Goal: Task Accomplishment & Management: Complete application form

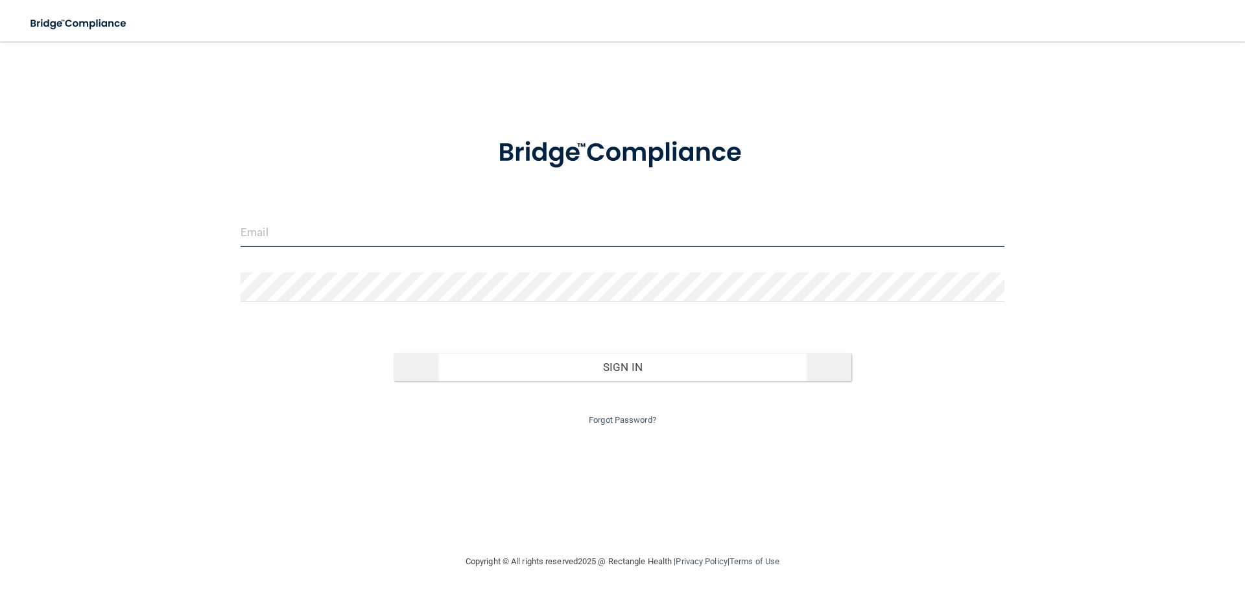
type input "[PERSON_NAME][EMAIL_ADDRESS][DOMAIN_NAME]"
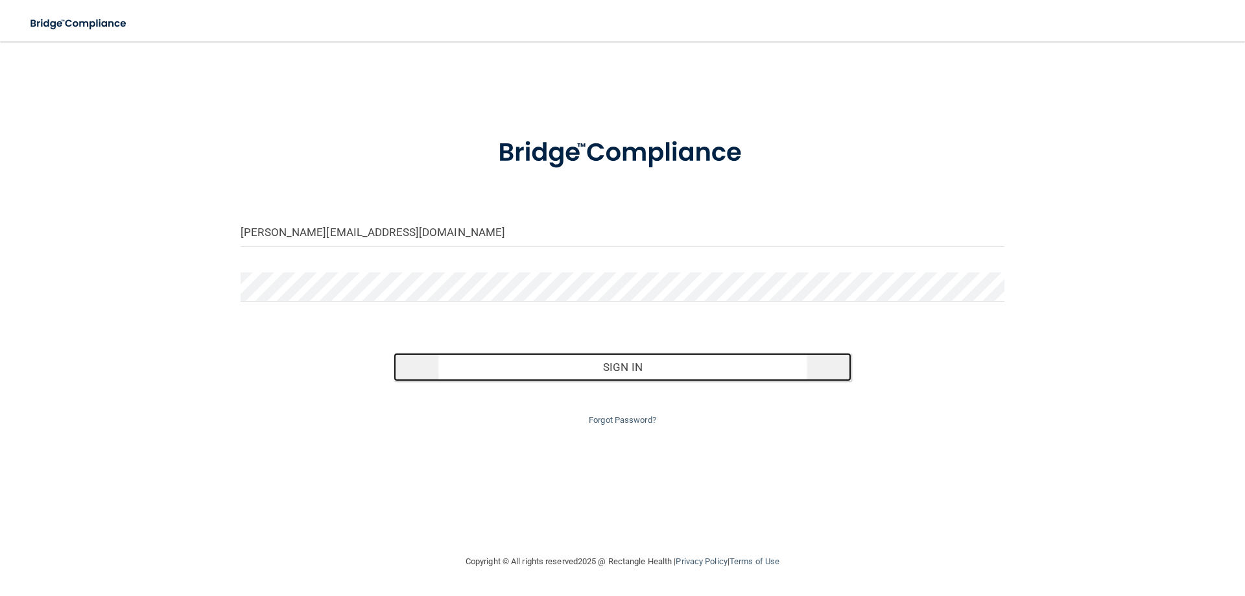
click at [630, 361] on button "Sign In" at bounding box center [623, 367] width 458 height 29
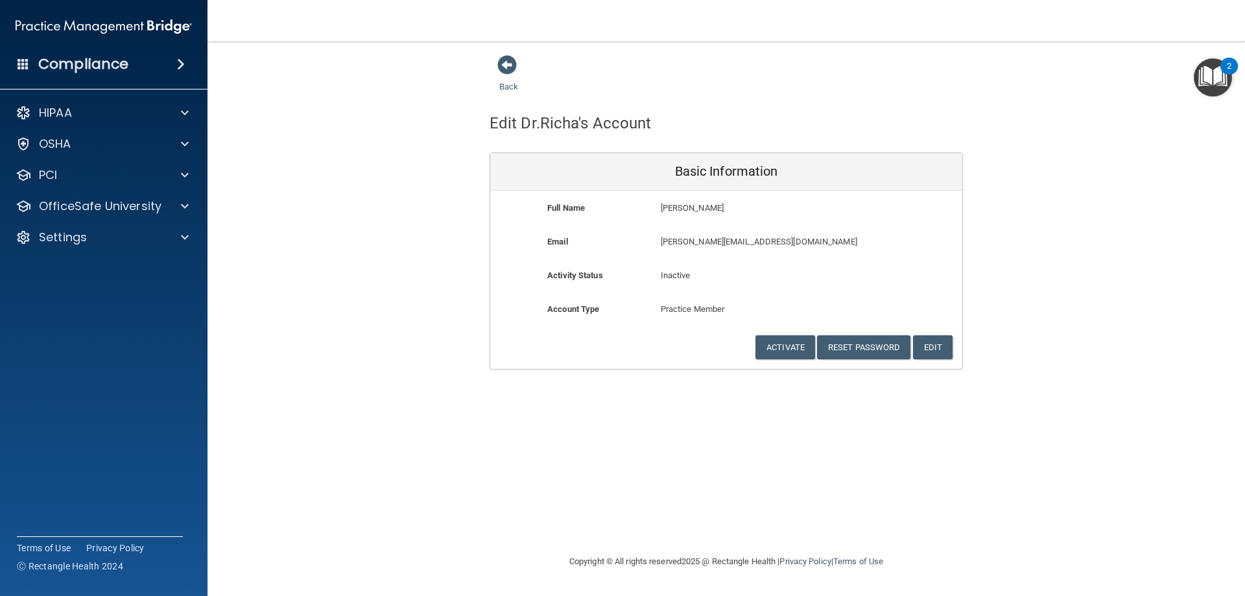
click at [1221, 75] on img "Open Resource Center, 2 new notifications" at bounding box center [1213, 77] width 38 height 38
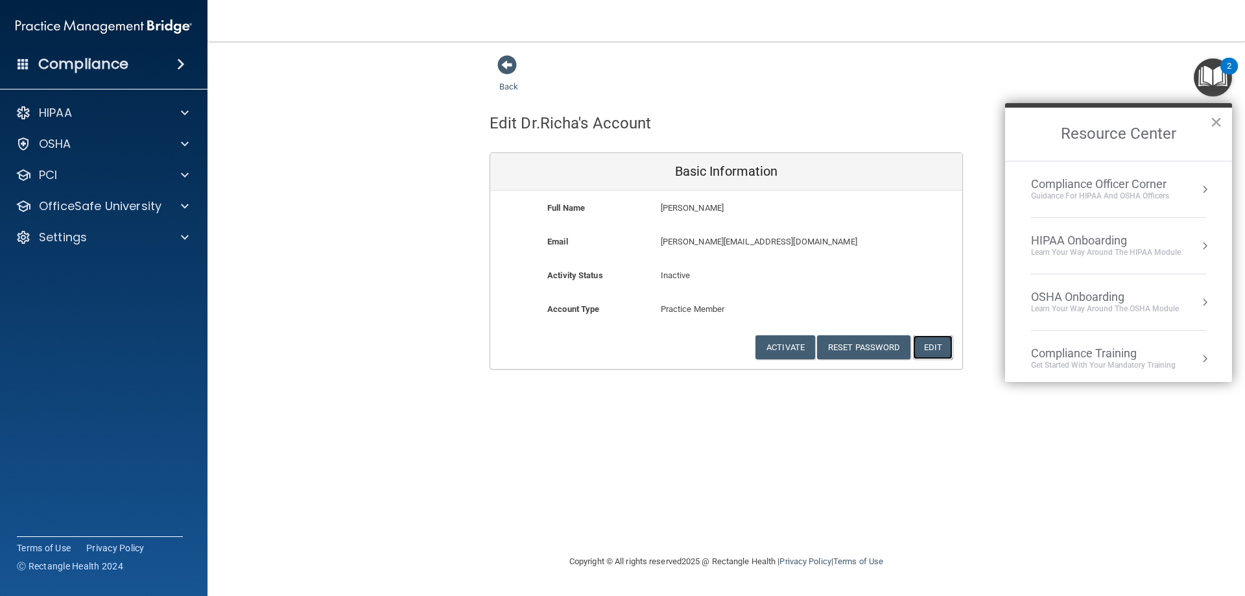
click at [933, 343] on button "Edit" at bounding box center [933, 347] width 40 height 24
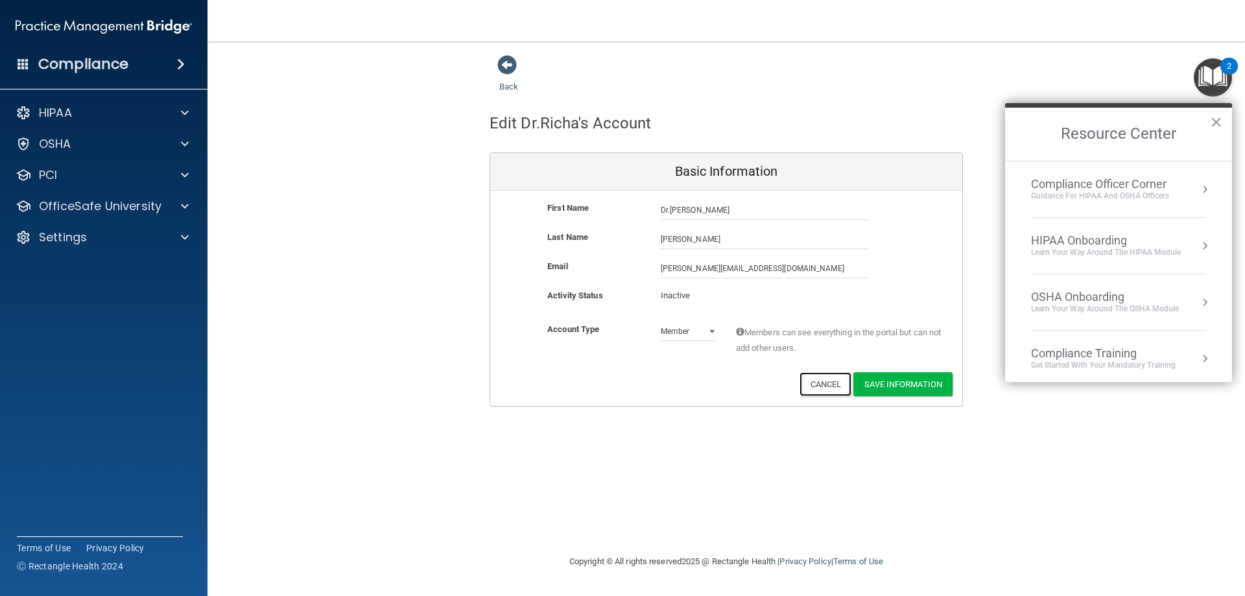
click at [822, 382] on button "Cancel" at bounding box center [826, 384] width 53 height 24
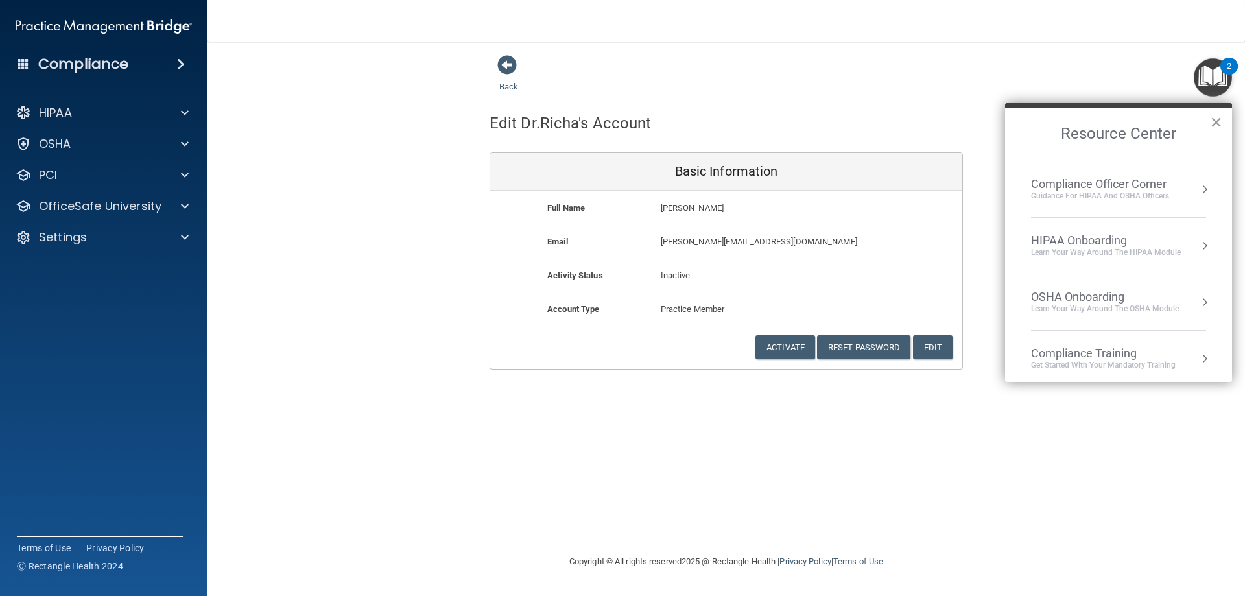
click at [1220, 119] on button "×" at bounding box center [1216, 122] width 12 height 21
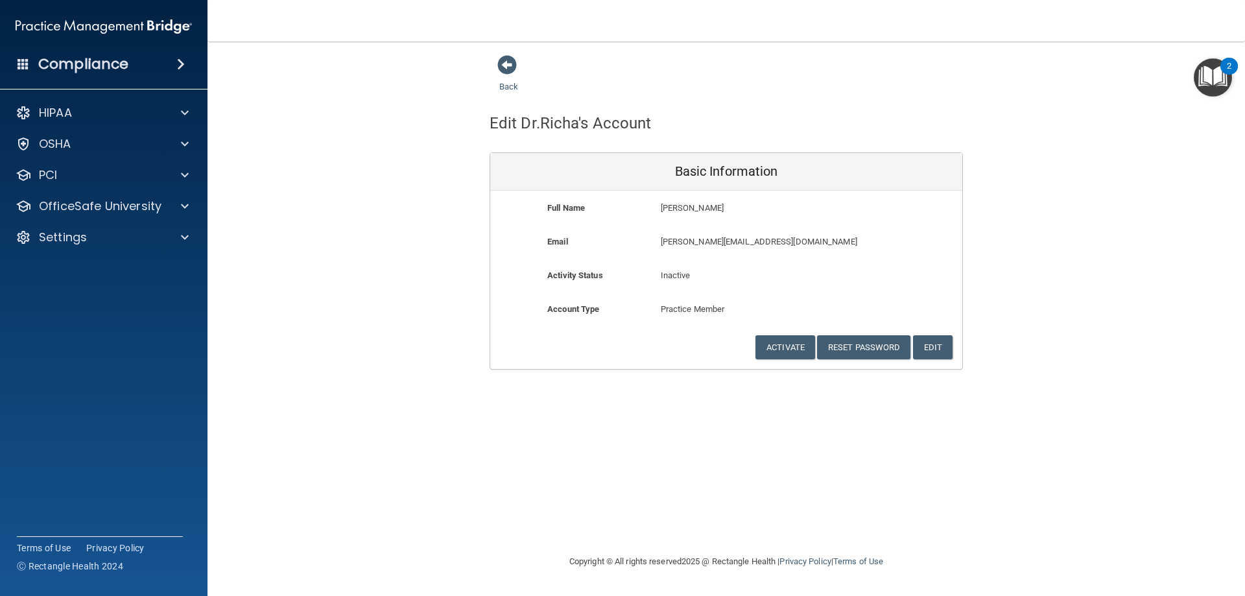
click at [1218, 72] on img "Open Resource Center, 2 new notifications" at bounding box center [1213, 77] width 38 height 38
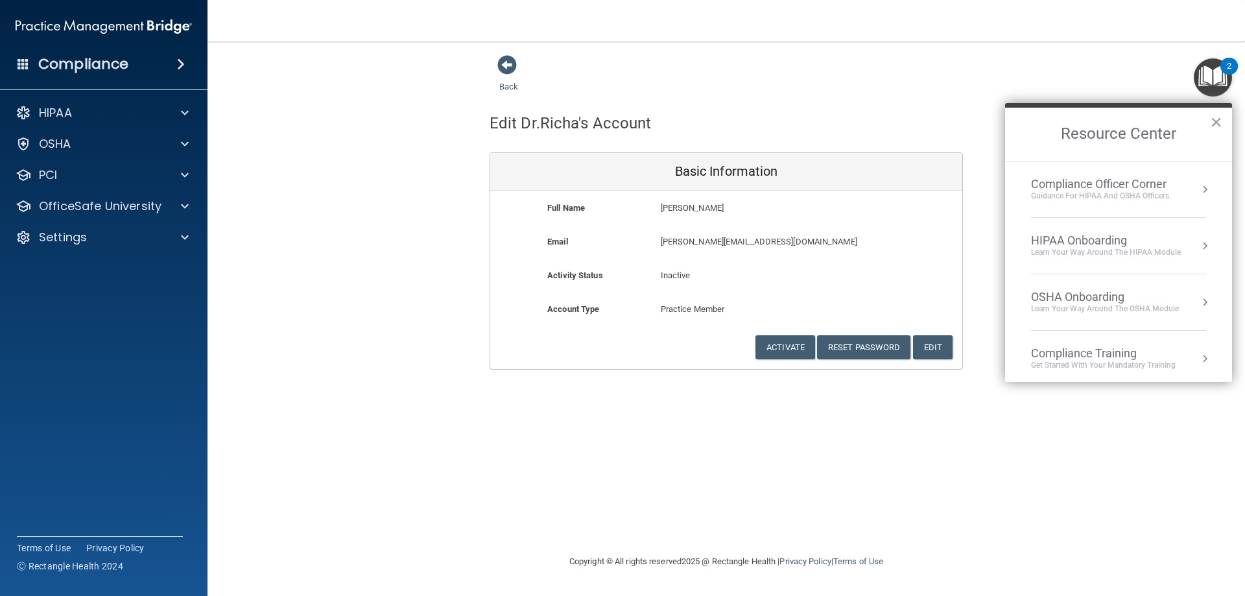
click at [290, 309] on div "Back Edit Dr.[PERSON_NAME]'s Account Basic Information Full Name [PERSON_NAME] …" at bounding box center [726, 211] width 986 height 315
click at [69, 241] on p "Settings" at bounding box center [63, 238] width 48 height 16
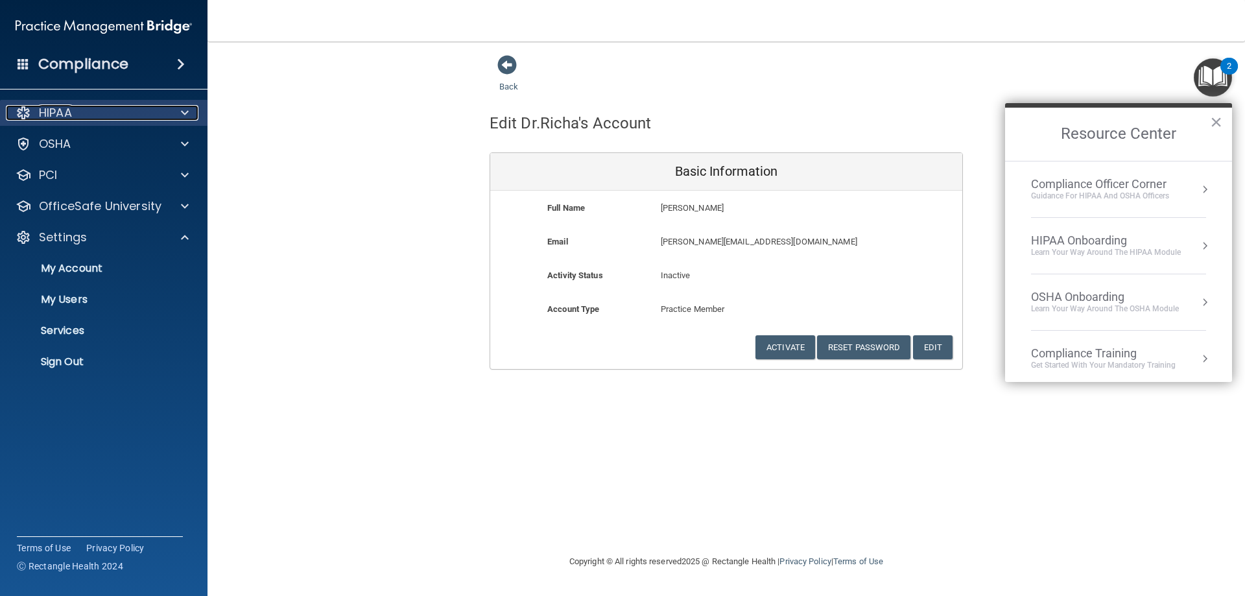
click at [64, 117] on p "HIPAA" at bounding box center [55, 113] width 33 height 16
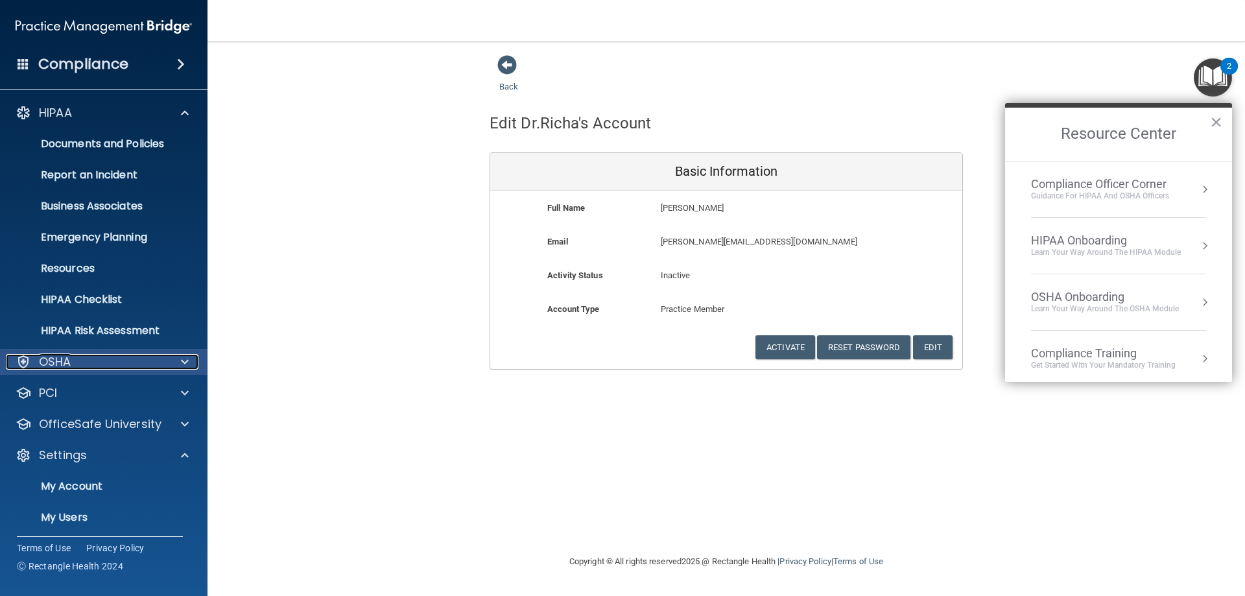
click at [69, 358] on p "OSHA" at bounding box center [55, 362] width 32 height 16
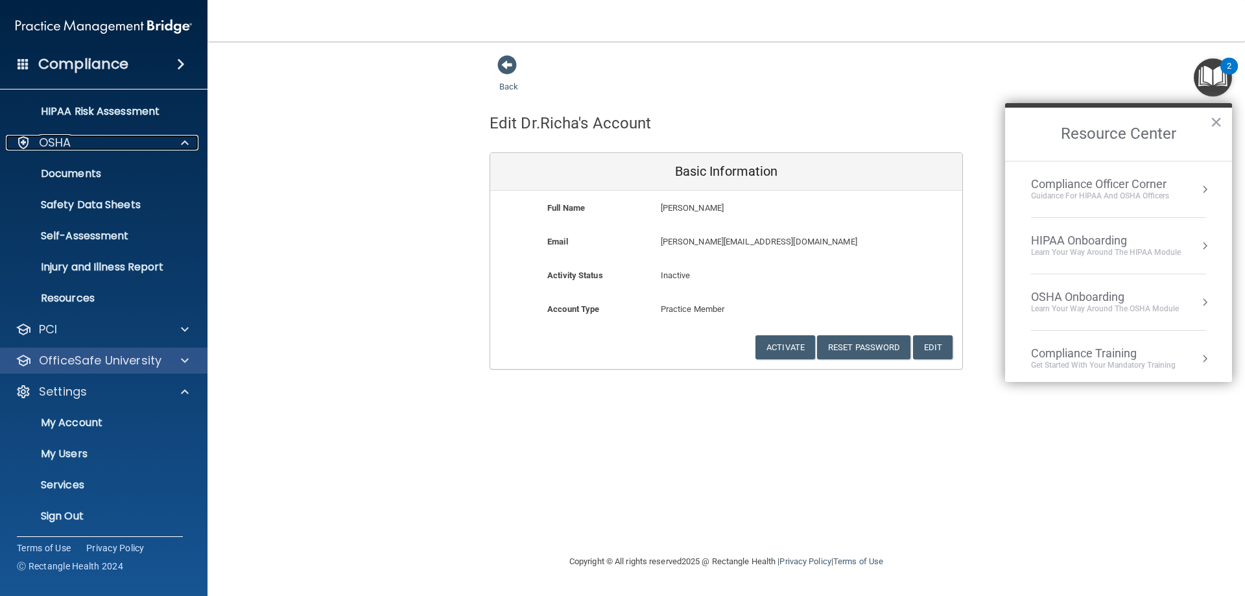
scroll to position [222, 0]
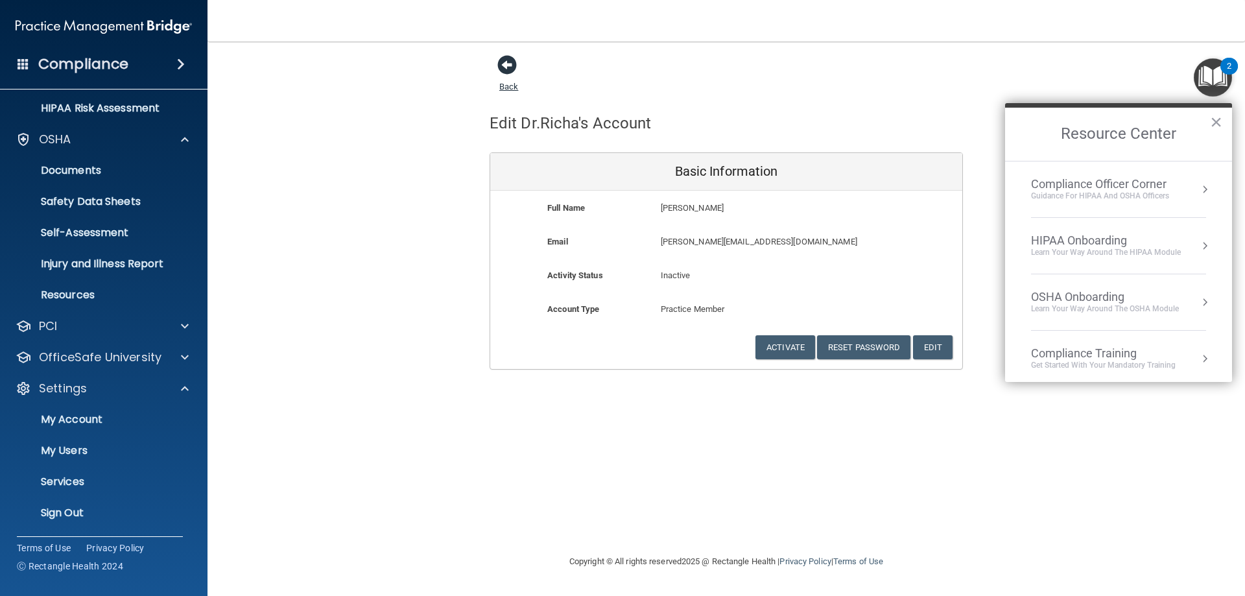
click at [508, 64] on span at bounding box center [506, 64] width 19 height 19
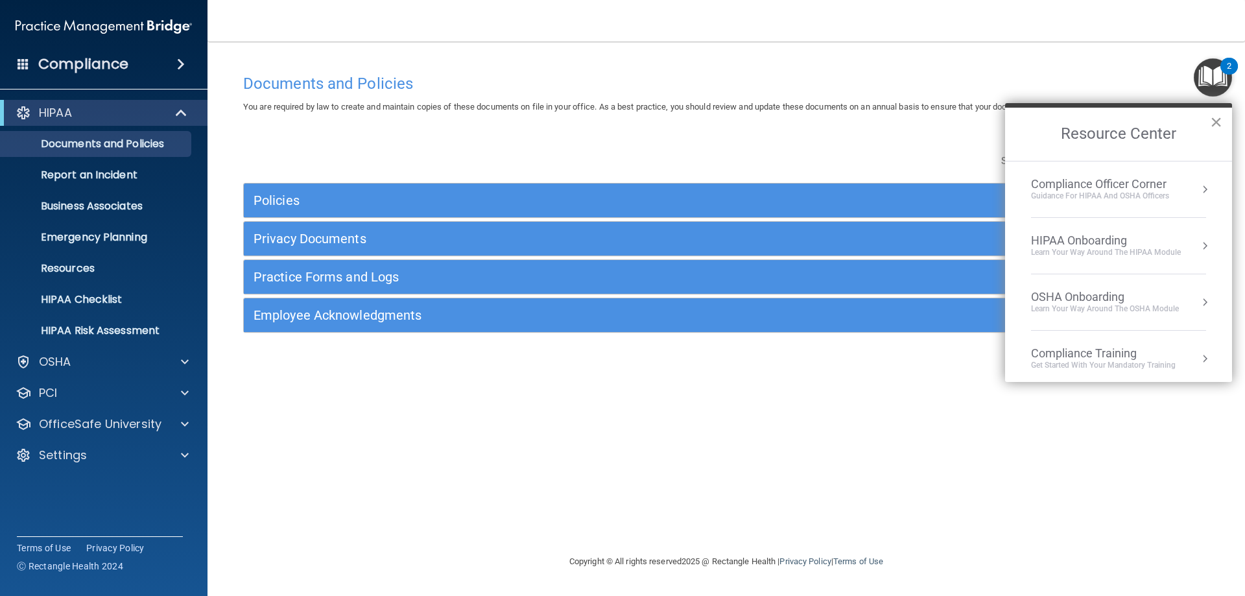
click at [1218, 122] on button "×" at bounding box center [1216, 122] width 12 height 21
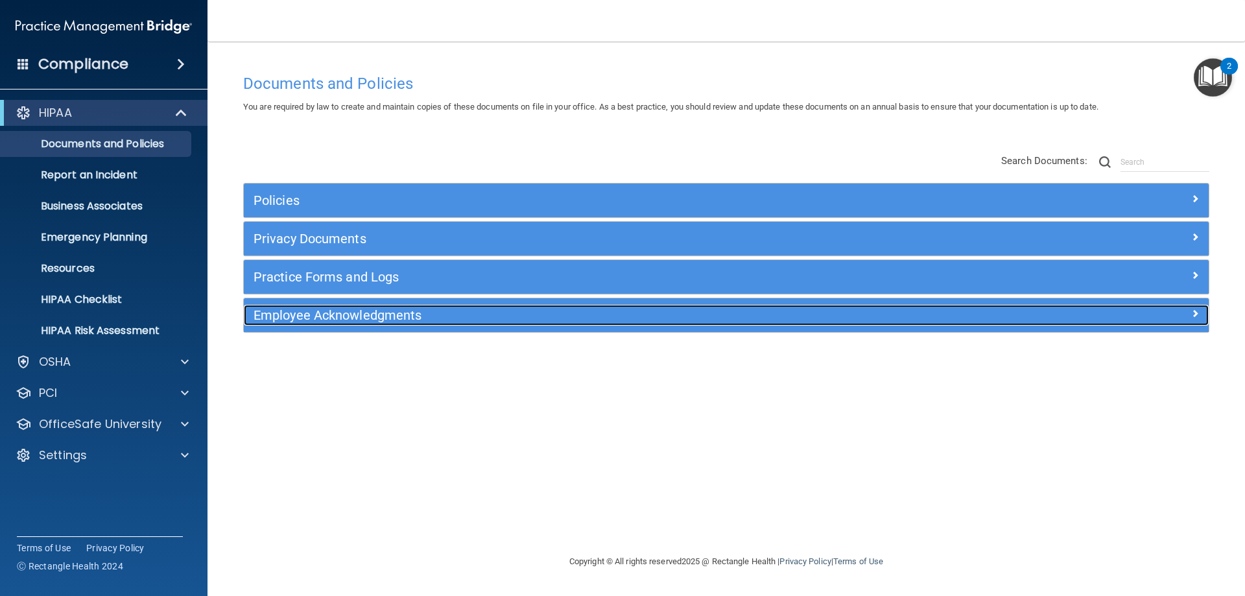
click at [357, 318] on h5 "Employee Acknowledgments" at bounding box center [606, 315] width 704 height 14
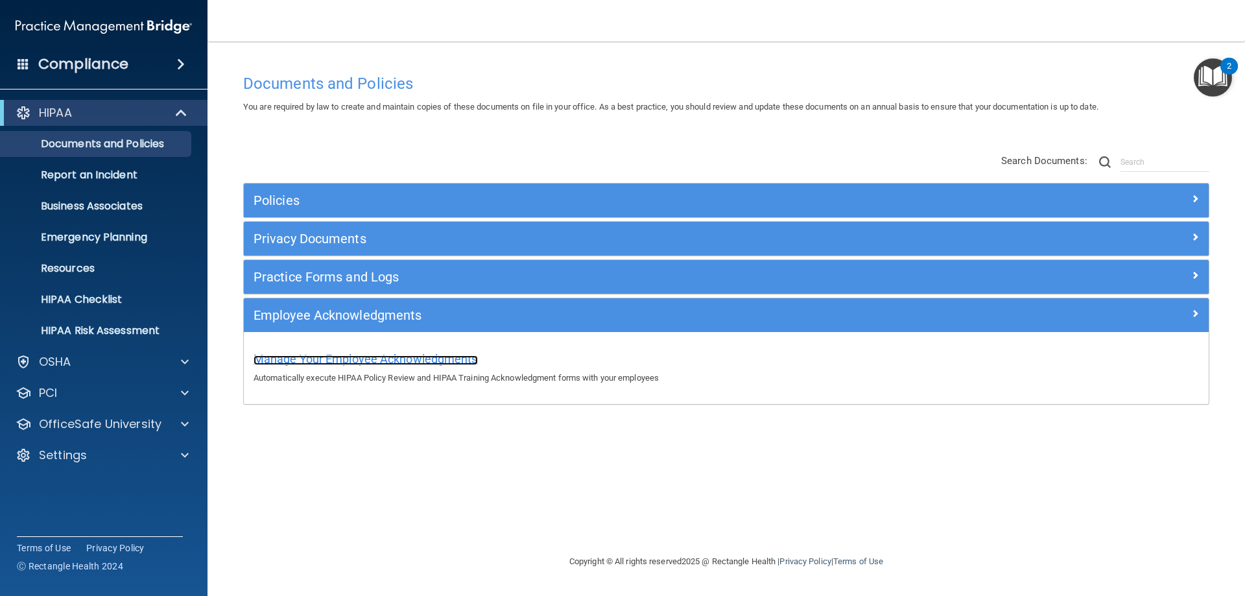
click at [366, 362] on span "Manage Your Employee Acknowledgments" at bounding box center [366, 359] width 224 height 14
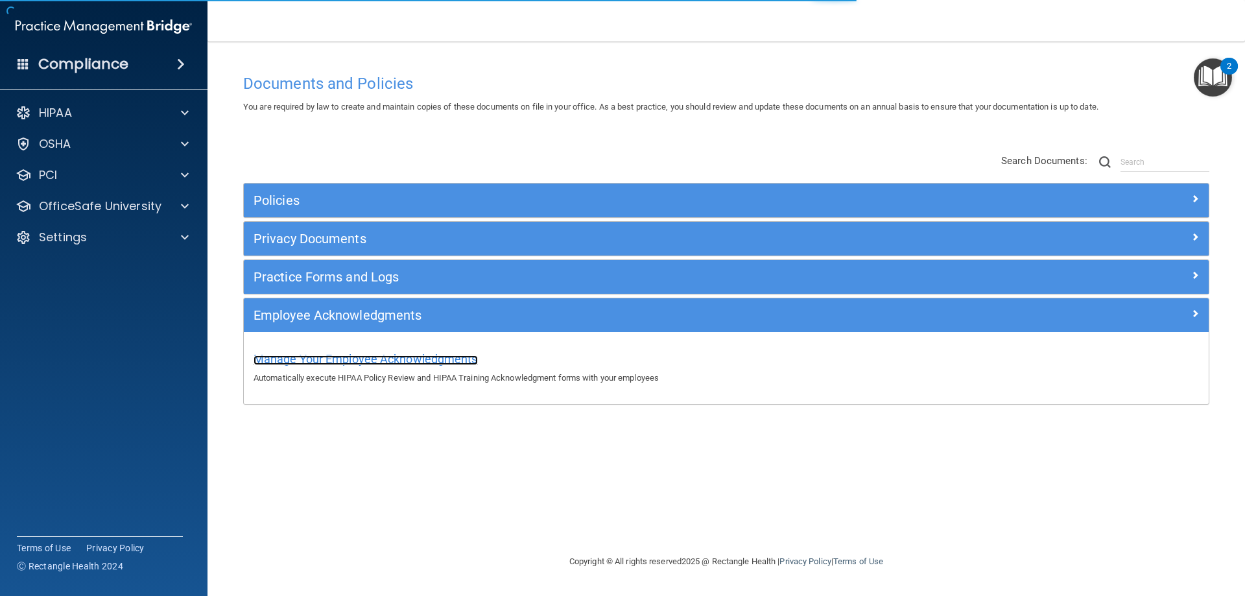
click at [364, 361] on span "Manage Your Employee Acknowledgments" at bounding box center [366, 359] width 224 height 14
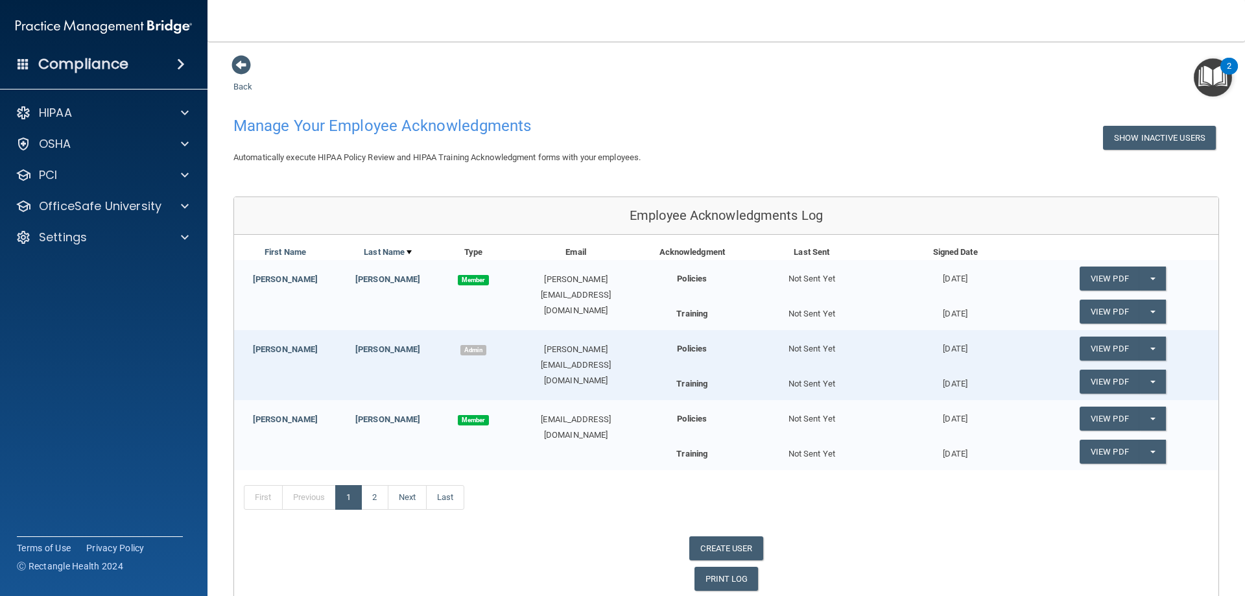
scroll to position [57, 0]
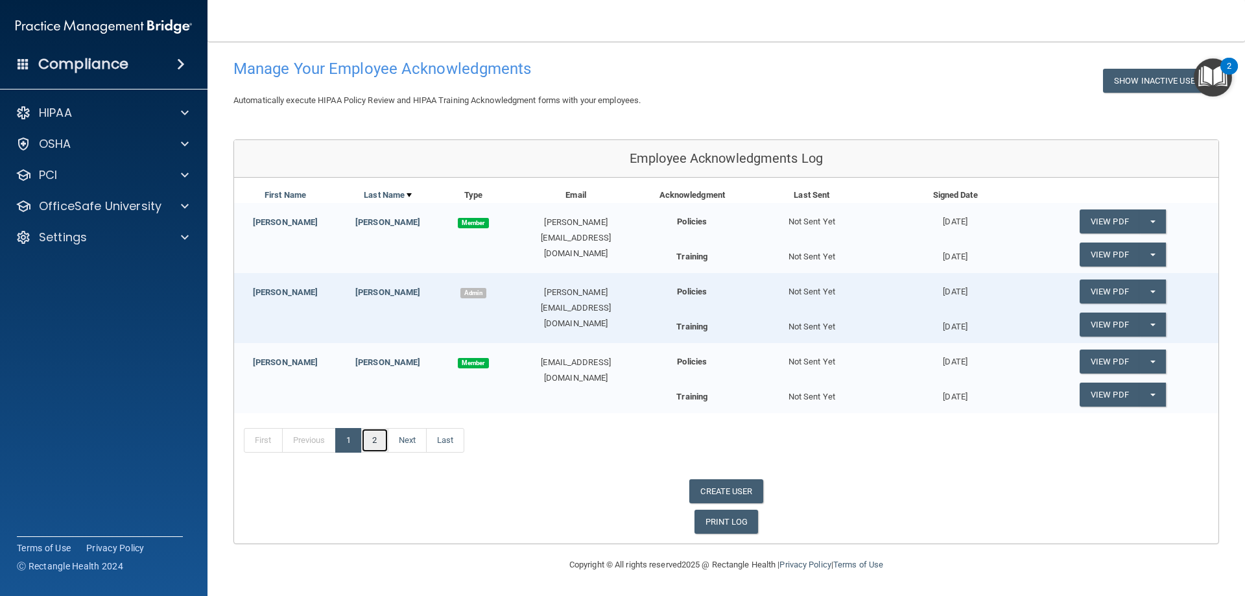
click at [375, 444] on link "2" at bounding box center [374, 440] width 27 height 25
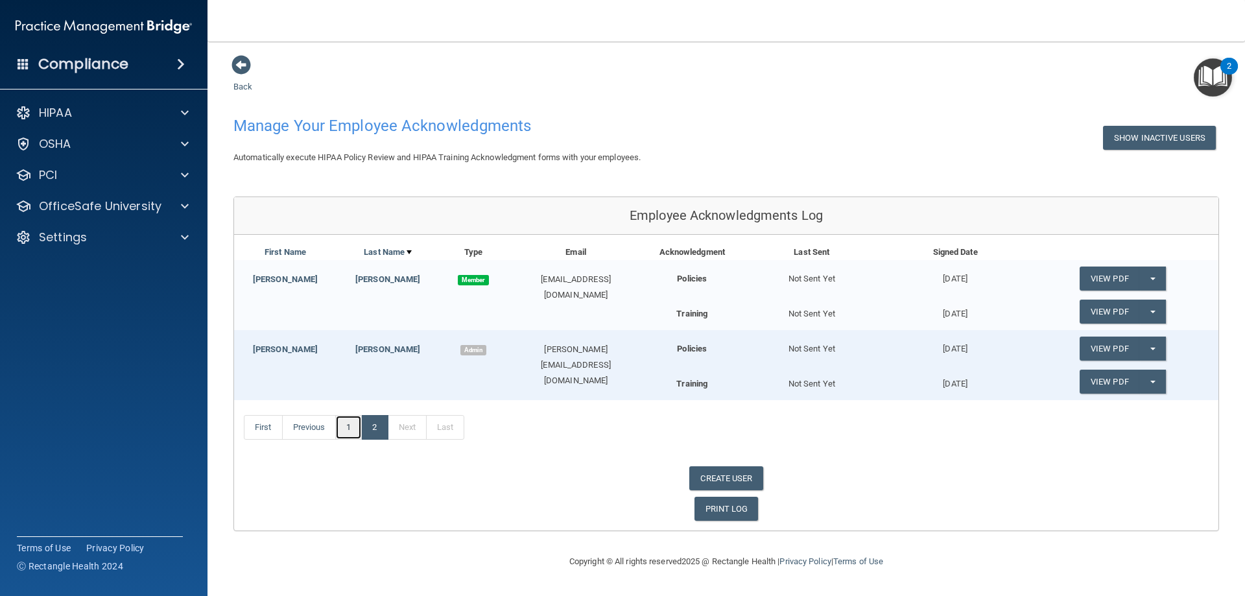
click at [353, 429] on link "1" at bounding box center [348, 427] width 27 height 25
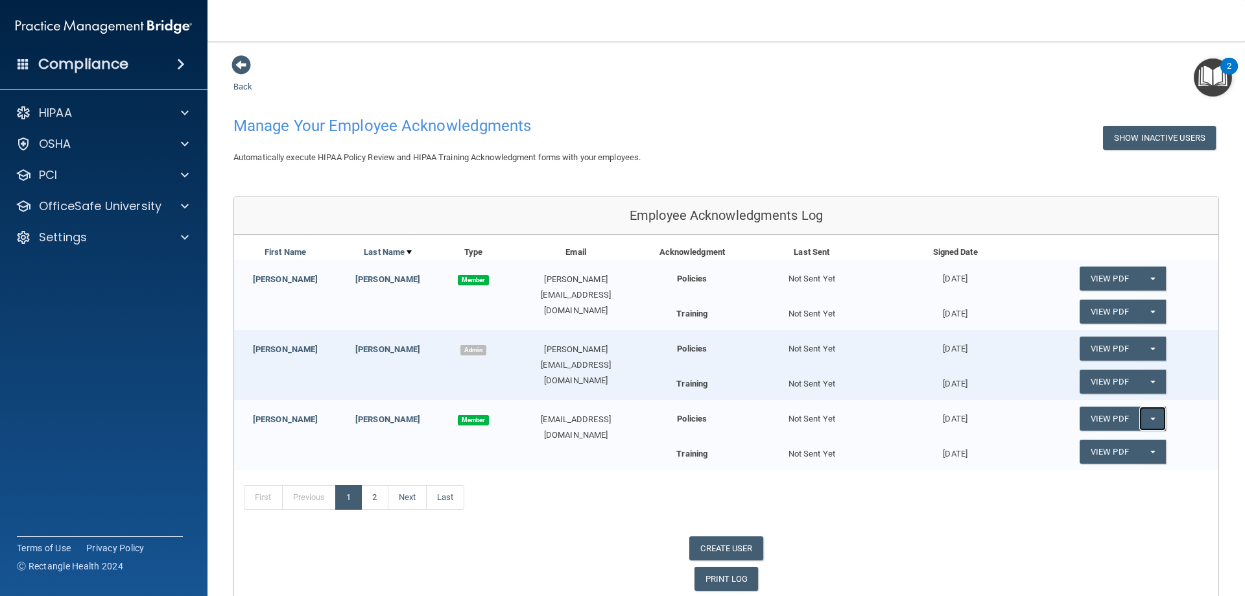
click at [1150, 418] on span "button" at bounding box center [1152, 419] width 5 height 3
click at [371, 497] on link "2" at bounding box center [374, 497] width 27 height 25
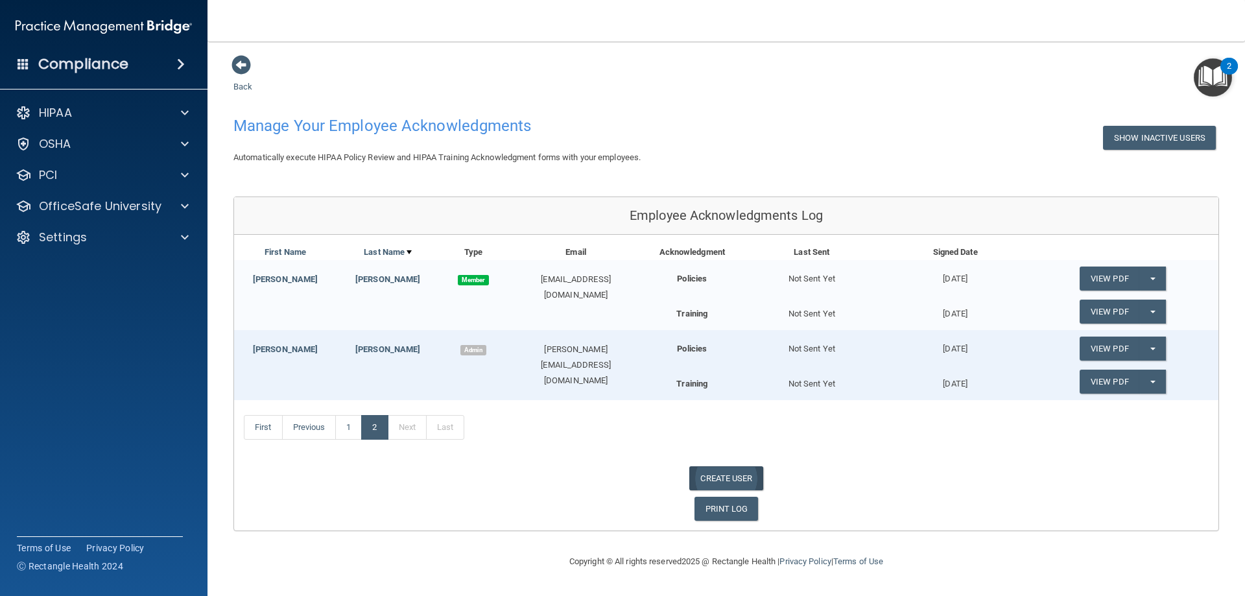
click at [736, 479] on link "CREATE USER" at bounding box center [725, 478] width 73 height 24
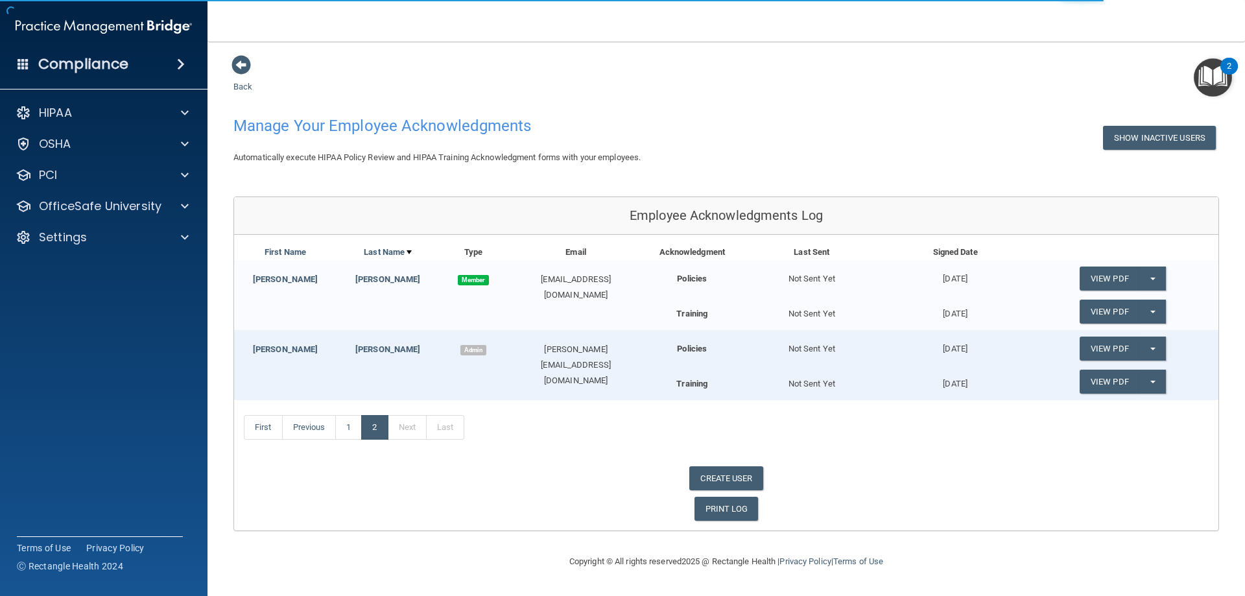
select select "practice_admin"
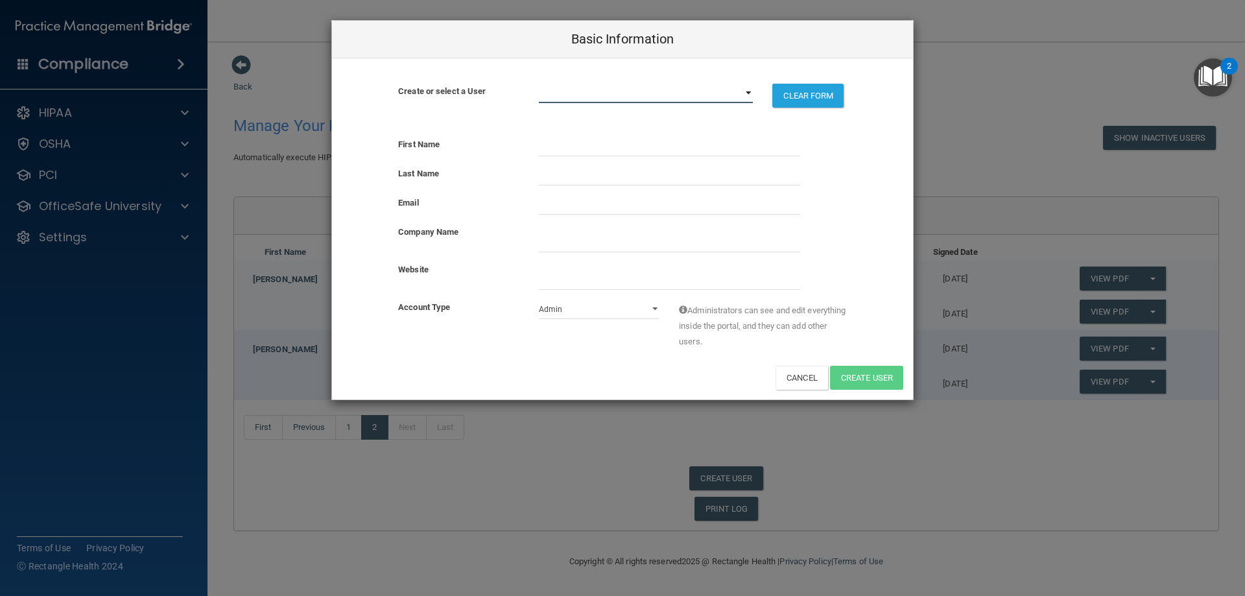
click at [749, 93] on select "[PERSON_NAME][EMAIL_ADDRESS][DOMAIN_NAME] [DOMAIN_NAME][EMAIL_ADDRESS][DOMAIN_N…" at bounding box center [646, 93] width 215 height 19
click at [639, 93] on select "[PERSON_NAME][EMAIL_ADDRESS][DOMAIN_NAME] [DOMAIN_NAME][EMAIL_ADDRESS][DOMAIN_N…" at bounding box center [646, 93] width 215 height 19
click at [591, 149] on input "text" at bounding box center [669, 146] width 261 height 19
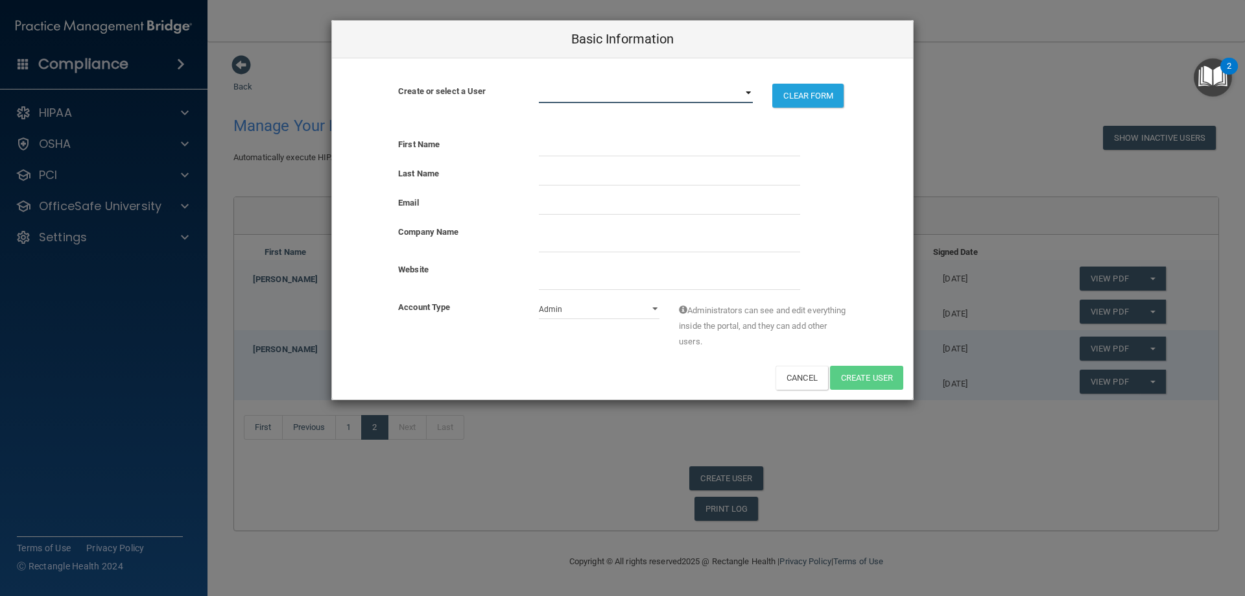
click at [748, 92] on select "[PERSON_NAME][EMAIL_ADDRESS][DOMAIN_NAME] [DOMAIN_NAME][EMAIL_ADDRESS][DOMAIN_N…" at bounding box center [646, 93] width 215 height 19
click at [871, 76] on div "Create or select a User [PERSON_NAME][EMAIL_ADDRESS][DOMAIN_NAME] [DOMAIN_NAME]…" at bounding box center [622, 92] width 581 height 69
click at [641, 146] on input "text" at bounding box center [669, 146] width 261 height 19
type input "Victoria"
click at [611, 173] on input "text" at bounding box center [669, 175] width 261 height 19
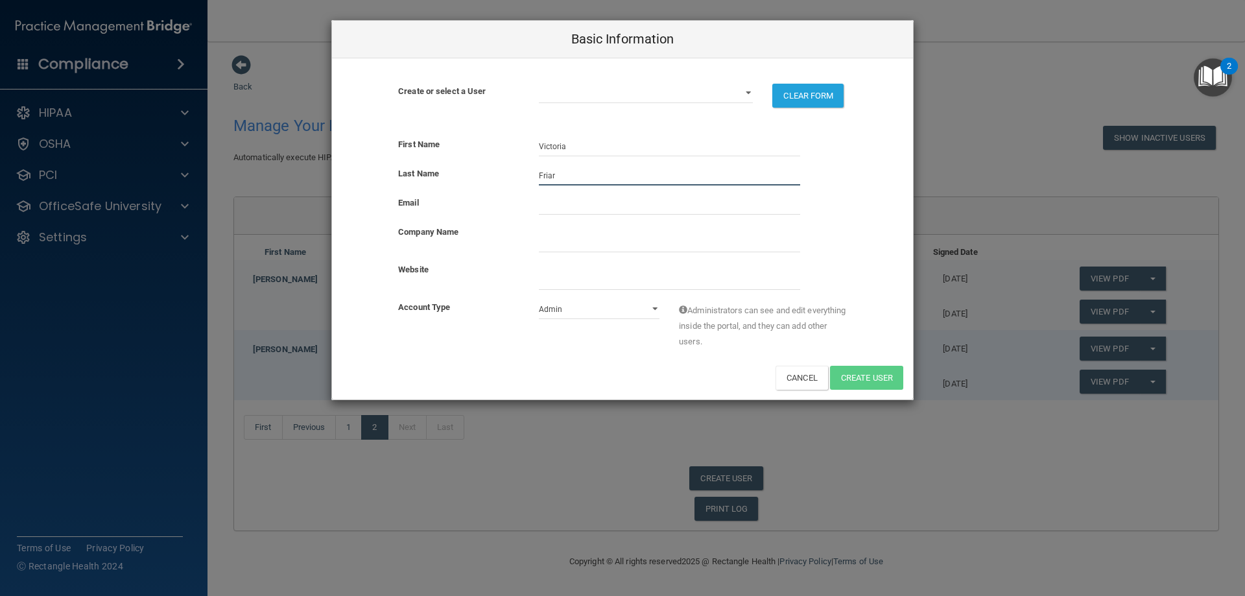
type input "Friar"
click at [590, 205] on input "email" at bounding box center [669, 204] width 261 height 19
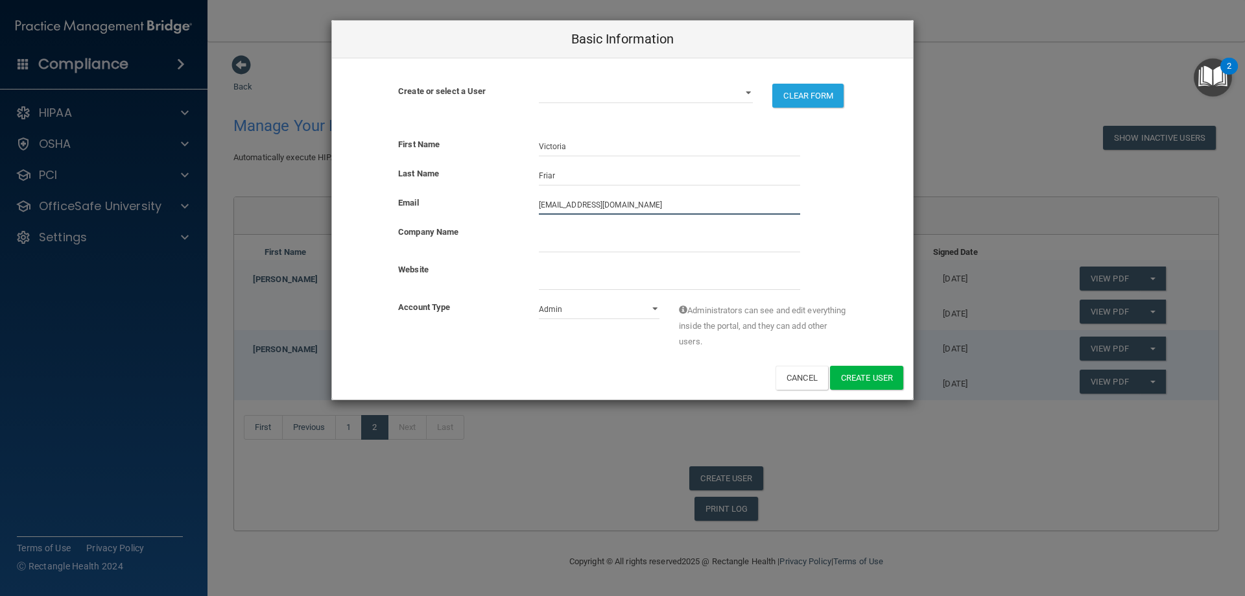
type input "[EMAIL_ADDRESS][DOMAIN_NAME]"
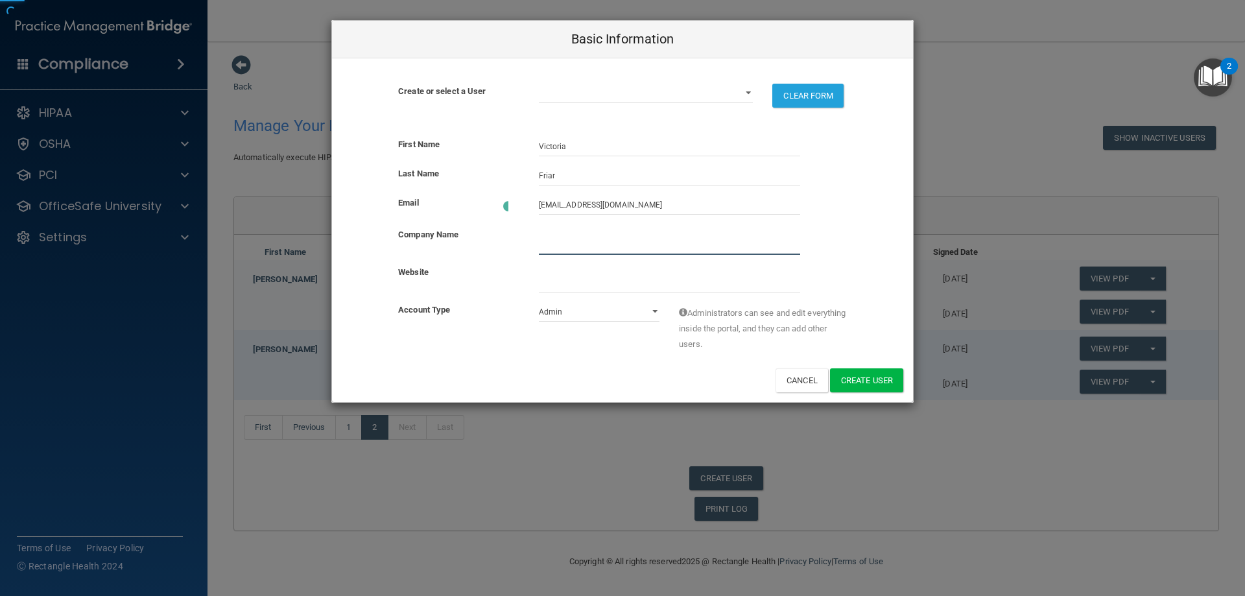
click at [567, 235] on input "company_name" at bounding box center [669, 244] width 261 height 19
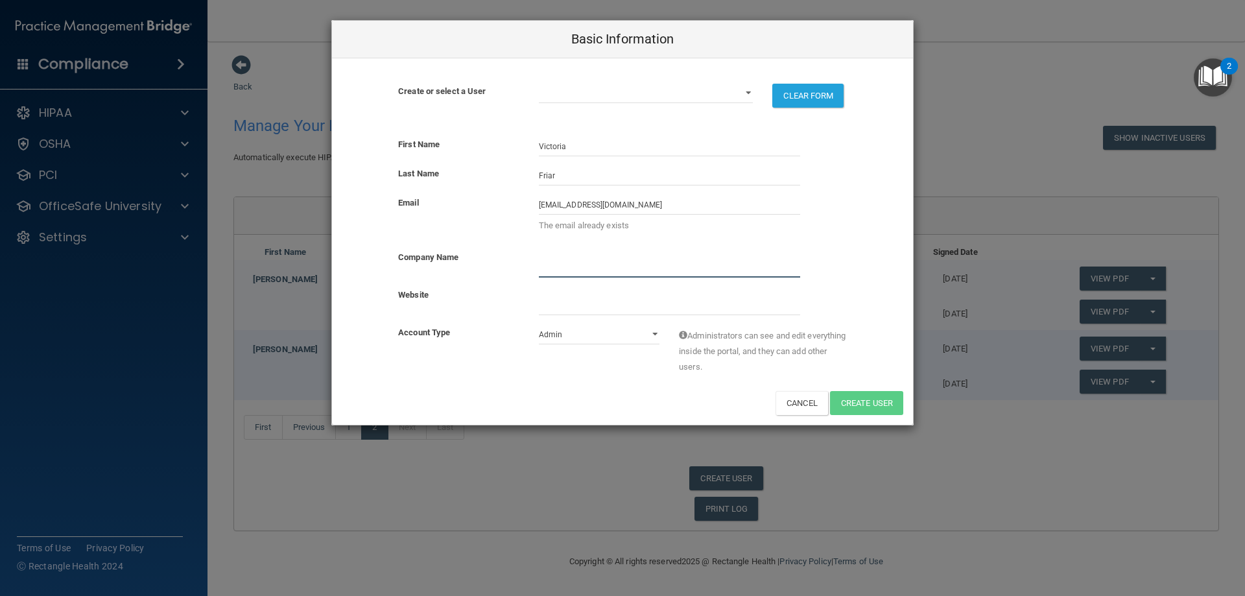
type input "Sabal Dental"
click at [655, 333] on select "Admin Member" at bounding box center [599, 334] width 121 height 19
select select "practice_member"
click at [539, 325] on select "Admin Member" at bounding box center [599, 334] width 121 height 19
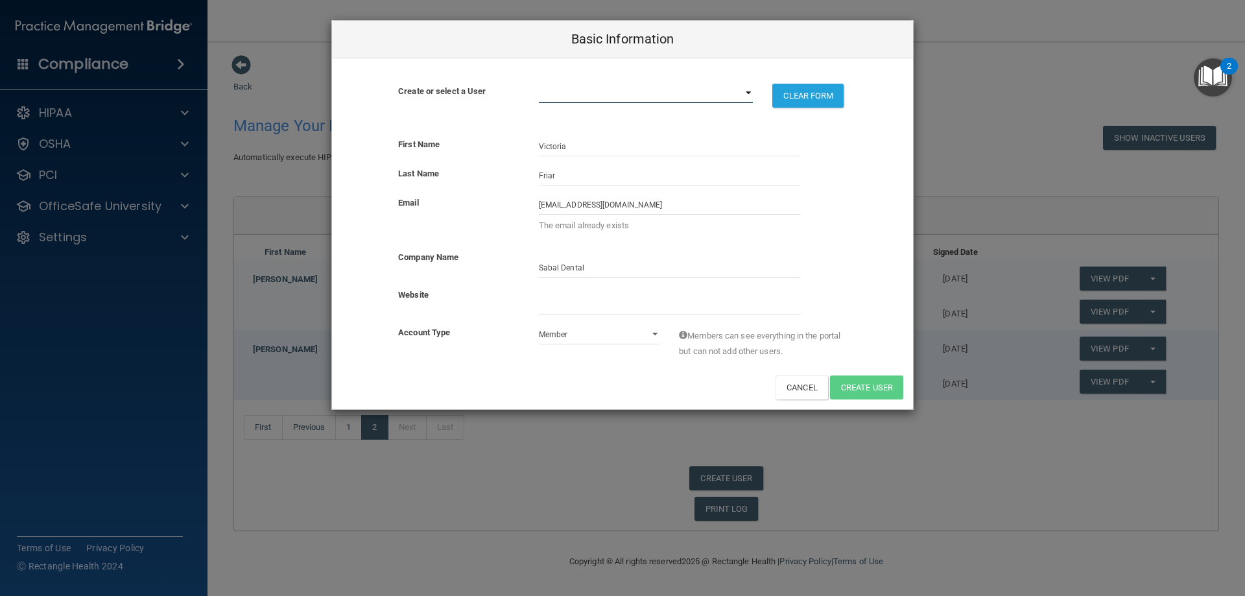
click at [585, 95] on select "[PERSON_NAME][EMAIL_ADDRESS][DOMAIN_NAME] [DOMAIN_NAME][EMAIL_ADDRESS][DOMAIN_N…" at bounding box center [646, 93] width 215 height 19
click at [849, 146] on div "First Name [PERSON_NAME]" at bounding box center [622, 146] width 581 height 19
click at [670, 87] on select "[PERSON_NAME][EMAIL_ADDRESS][DOMAIN_NAME] [DOMAIN_NAME][EMAIL_ADDRESS][DOMAIN_N…" at bounding box center [646, 93] width 215 height 19
select select "5"
click at [539, 84] on select "[PERSON_NAME][EMAIL_ADDRESS][DOMAIN_NAME] [DOMAIN_NAME][EMAIL_ADDRESS][DOMAIN_N…" at bounding box center [646, 93] width 215 height 19
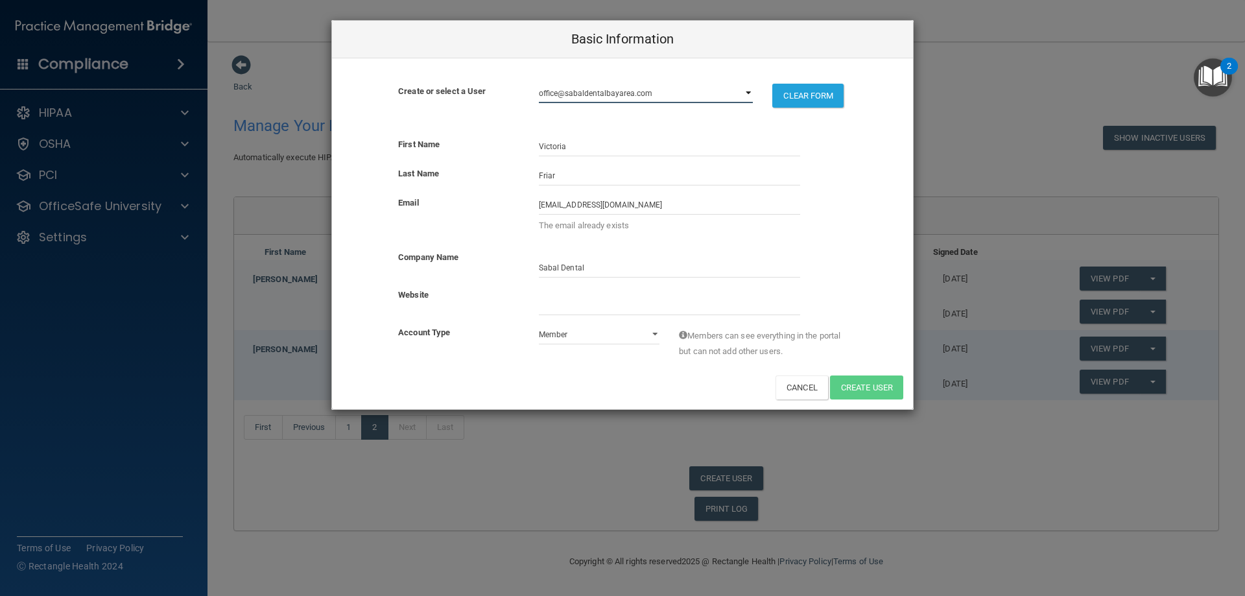
select select "practice_member"
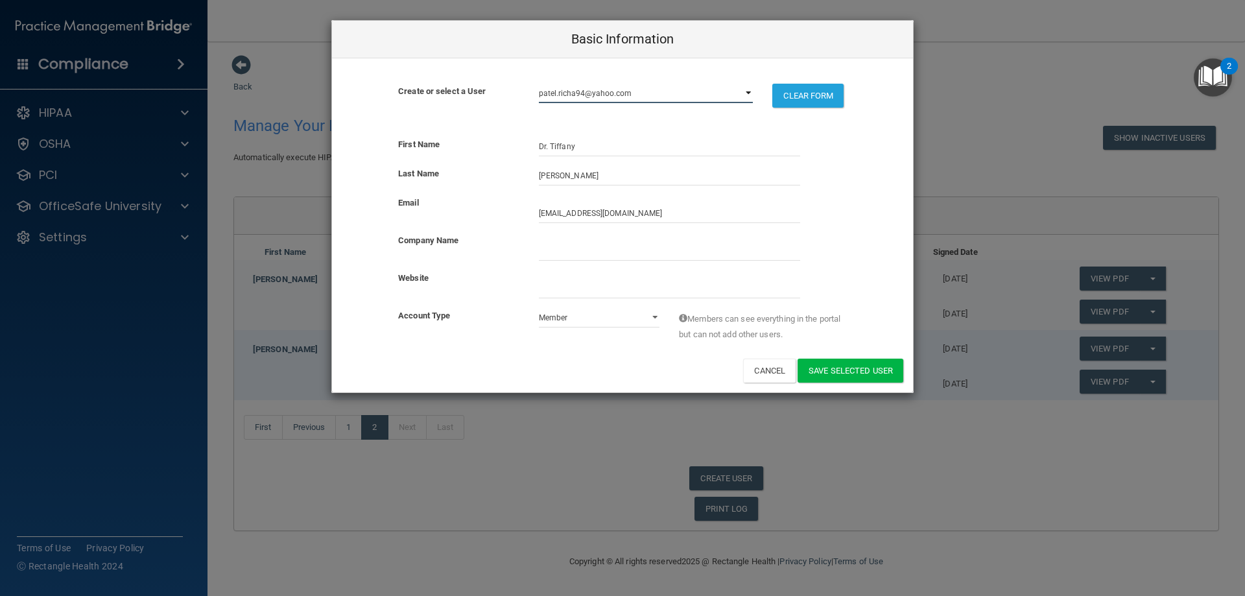
click at [746, 93] on select "[PERSON_NAME][EMAIL_ADDRESS][DOMAIN_NAME] [DOMAIN_NAME][EMAIL_ADDRESS][DOMAIN_N…" at bounding box center [646, 93] width 215 height 19
click at [820, 98] on button "CLEAR FORM" at bounding box center [807, 96] width 71 height 24
select select
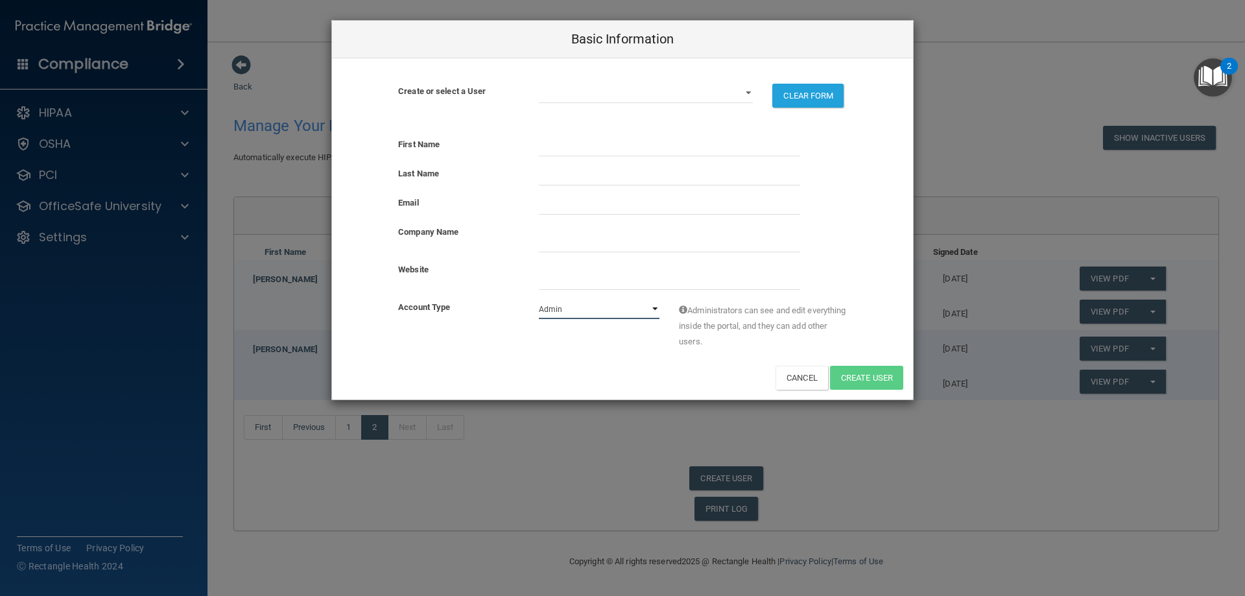
click at [654, 306] on select "Admin Member" at bounding box center [599, 309] width 121 height 19
select select "practice_member"
click at [539, 300] on select "Admin Member" at bounding box center [599, 309] width 121 height 19
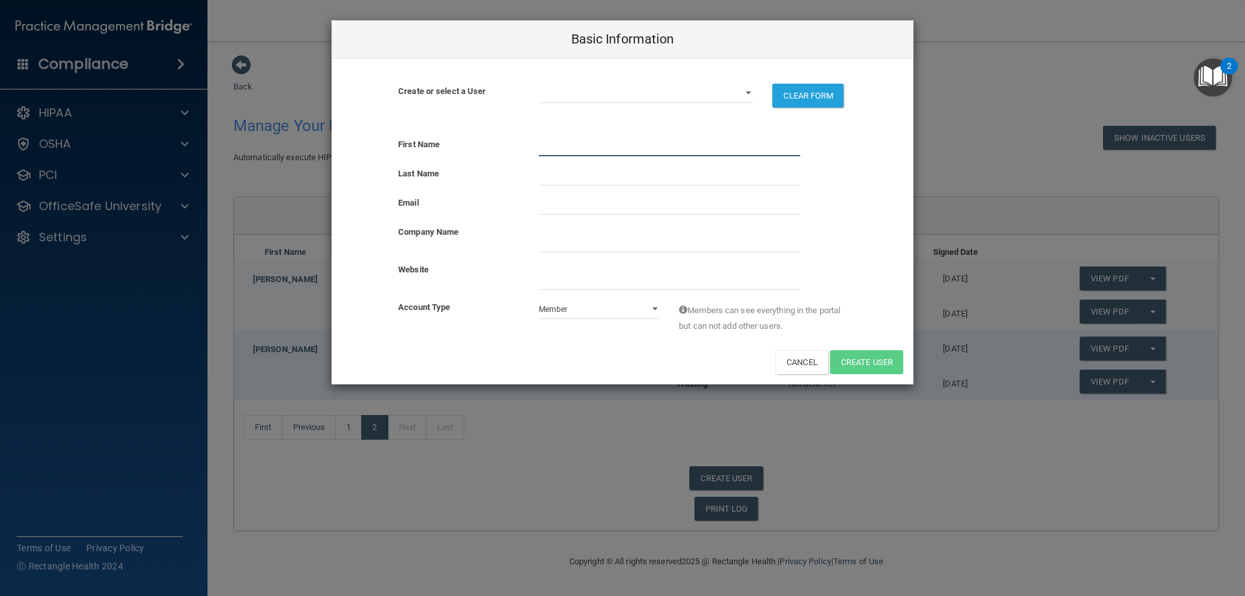
click at [564, 143] on input "text" at bounding box center [669, 146] width 261 height 19
type input "Victoria"
click at [567, 176] on input "text" at bounding box center [669, 175] width 261 height 19
type input "Friar"
click at [611, 206] on input "email" at bounding box center [669, 204] width 261 height 19
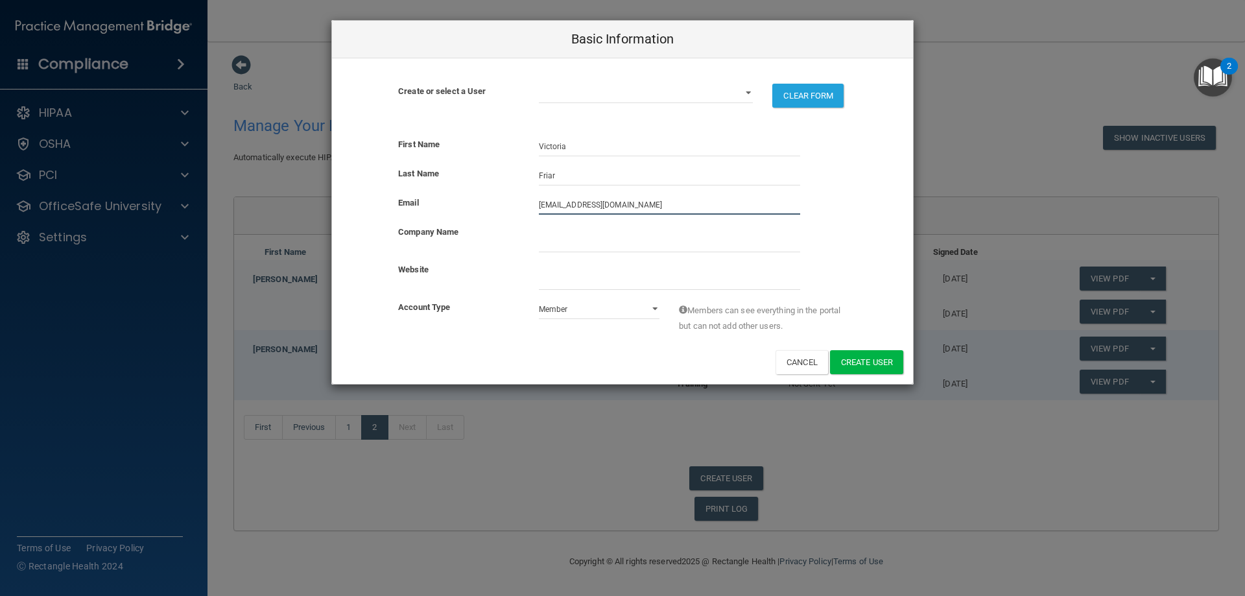
type input "[EMAIL_ADDRESS][DOMAIN_NAME]"
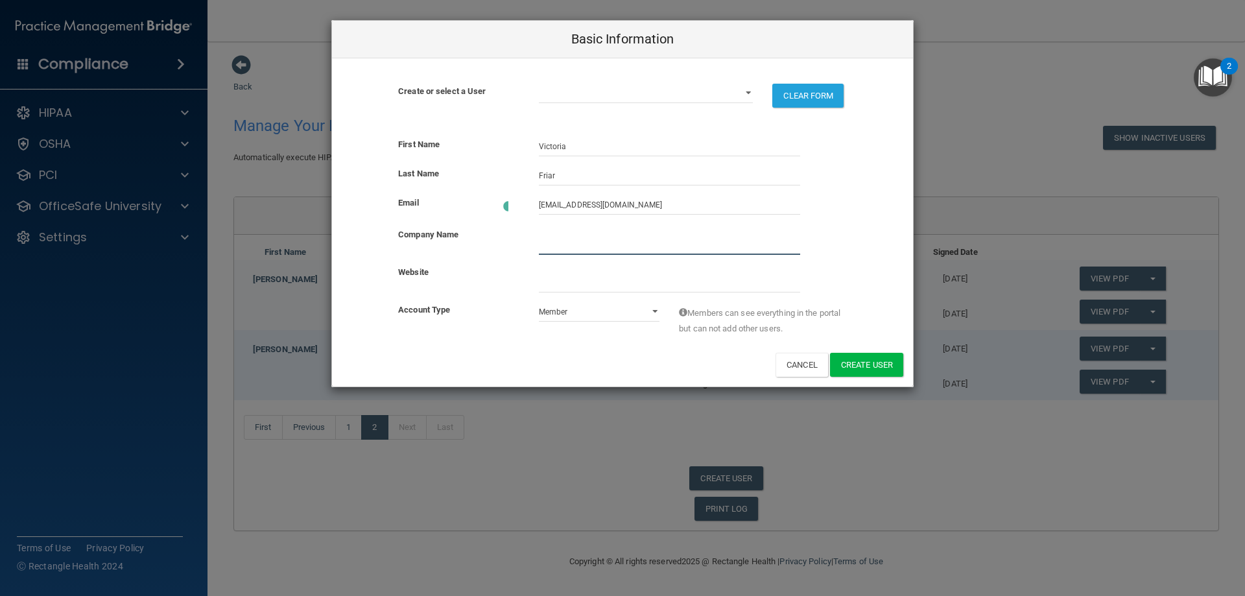
click at [596, 237] on input "company_name" at bounding box center [669, 244] width 261 height 19
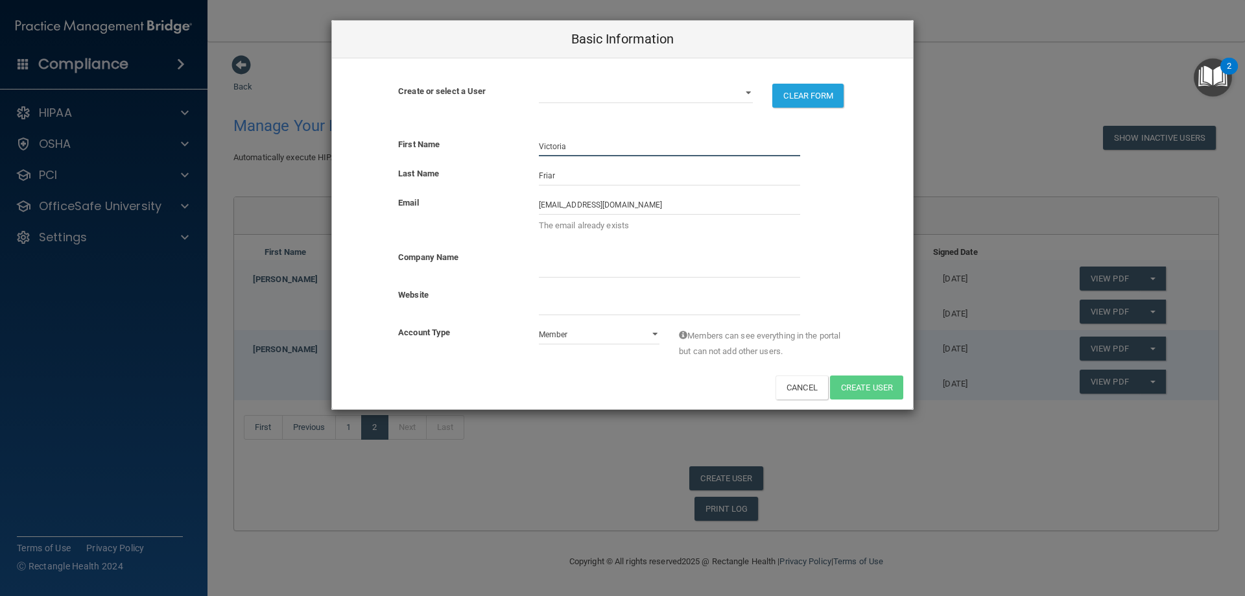
click at [581, 145] on input "Victoria" at bounding box center [669, 146] width 261 height 19
click at [584, 209] on input "[EMAIL_ADDRESS][DOMAIN_NAME]" at bounding box center [669, 204] width 261 height 19
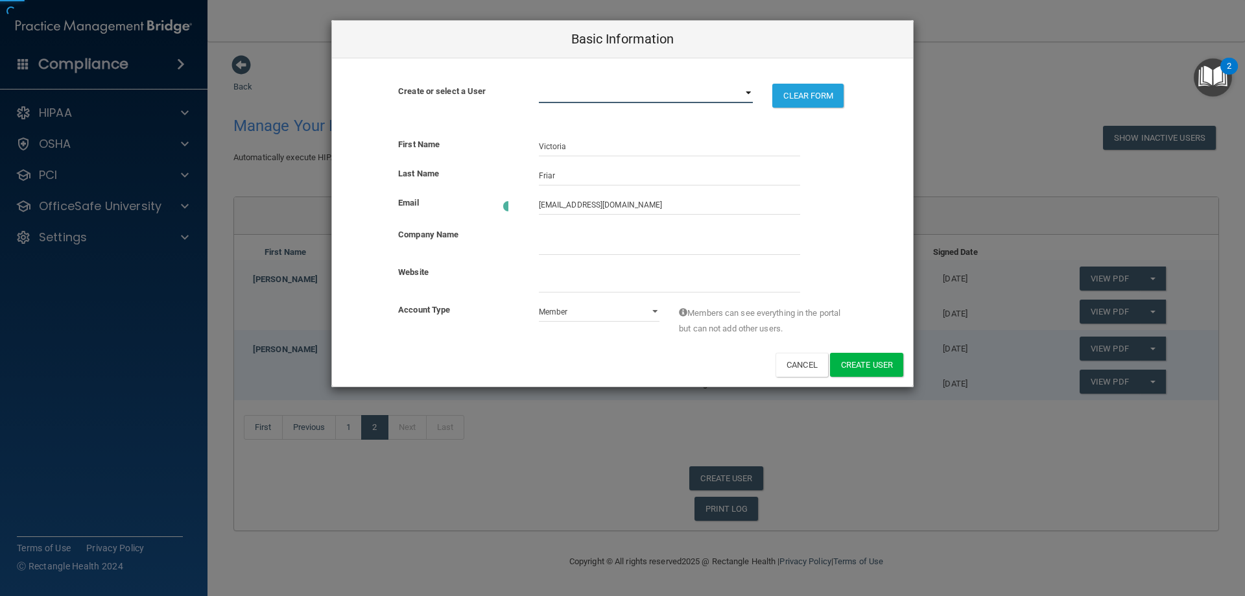
click at [746, 93] on select "[PERSON_NAME][EMAIL_ADDRESS][DOMAIN_NAME] [DOMAIN_NAME][EMAIL_ADDRESS][DOMAIN_N…" at bounding box center [646, 93] width 215 height 19
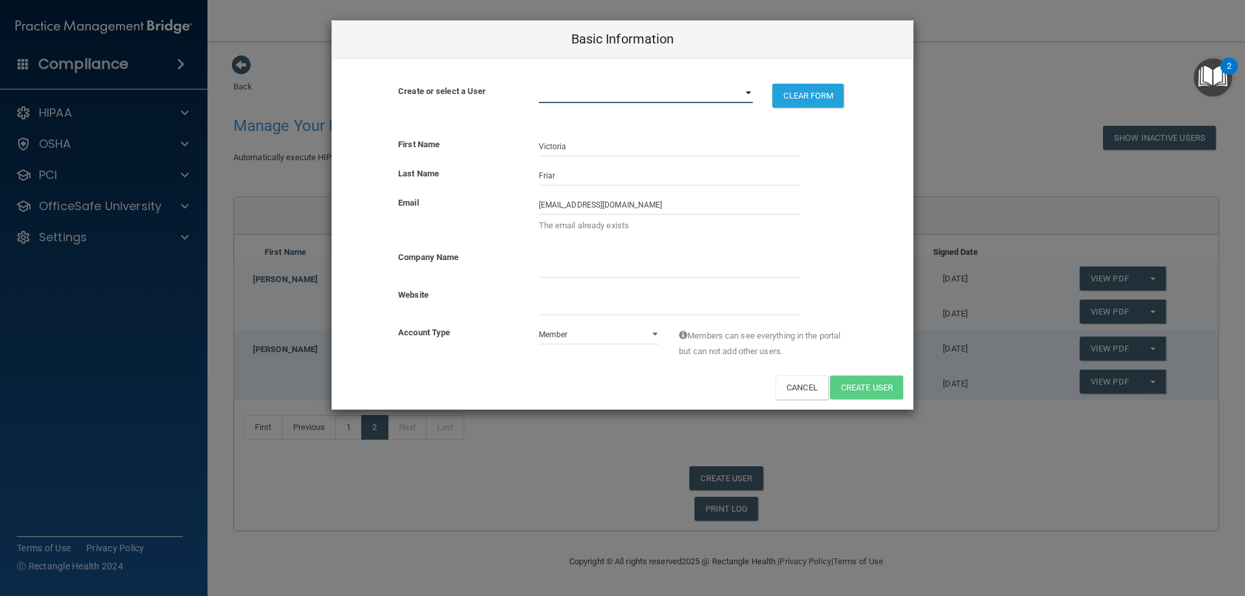
click at [748, 91] on select "[PERSON_NAME][EMAIL_ADDRESS][DOMAIN_NAME] [DOMAIN_NAME][EMAIL_ADDRESS][DOMAIN_N…" at bounding box center [646, 93] width 215 height 19
click at [640, 91] on select "[PERSON_NAME][EMAIL_ADDRESS][DOMAIN_NAME] [DOMAIN_NAME][EMAIL_ADDRESS][DOMAIN_N…" at bounding box center [646, 93] width 215 height 19
click at [640, 95] on select "[PERSON_NAME][EMAIL_ADDRESS][DOMAIN_NAME] [DOMAIN_NAME][EMAIL_ADDRESS][DOMAIN_N…" at bounding box center [646, 93] width 215 height 19
click at [626, 106] on div "Create or select a User [PERSON_NAME][EMAIL_ADDRESS][DOMAIN_NAME] [DOMAIN_NAME]…" at bounding box center [622, 96] width 581 height 24
click at [622, 95] on select "[PERSON_NAME][EMAIL_ADDRESS][DOMAIN_NAME] [DOMAIN_NAME][EMAIL_ADDRESS][DOMAIN_N…" at bounding box center [646, 93] width 215 height 19
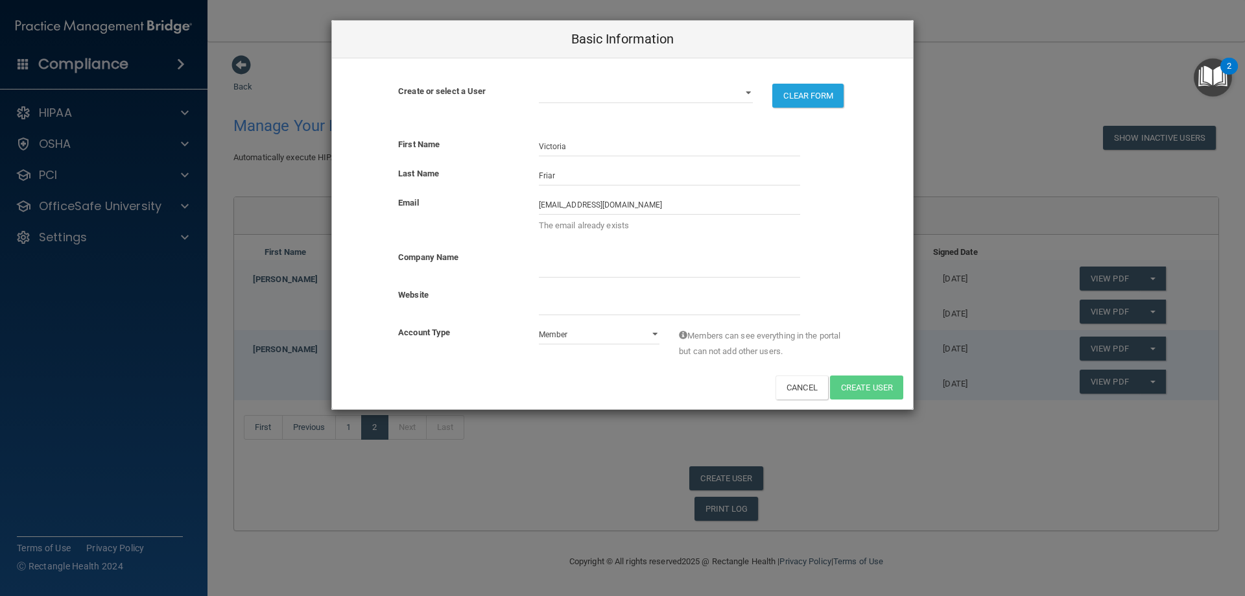
click at [847, 178] on div "Last Name [PERSON_NAME]" at bounding box center [622, 175] width 581 height 19
click at [811, 92] on button "CLEAR FORM" at bounding box center [807, 96] width 71 height 24
select select "practice_admin"
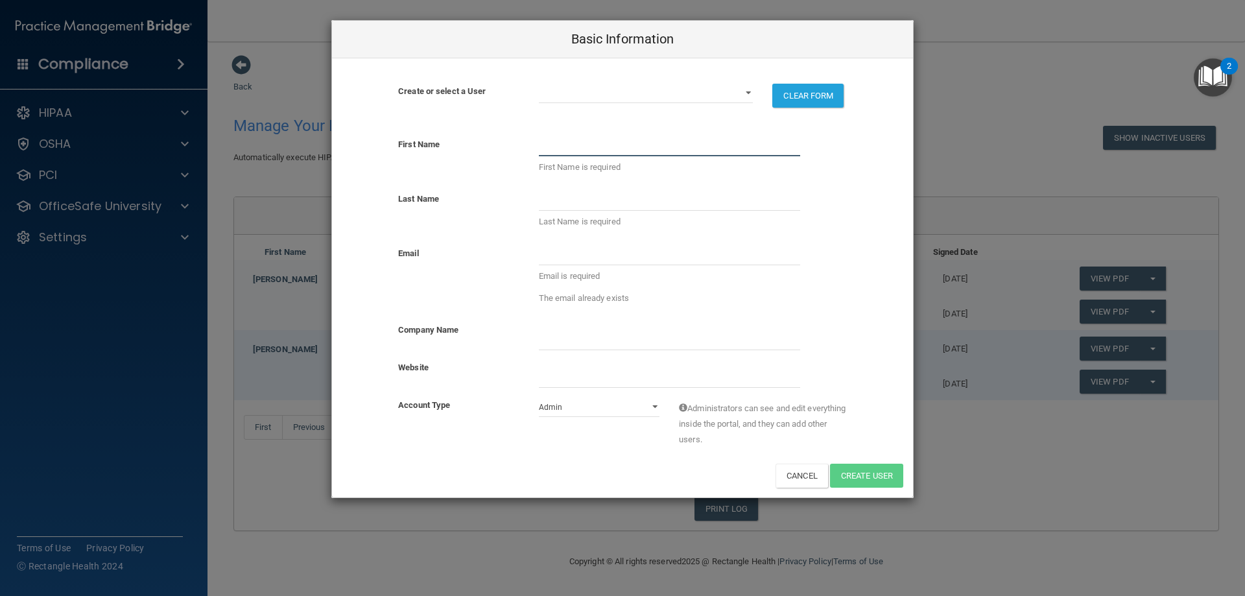
click at [576, 147] on input "text" at bounding box center [669, 146] width 261 height 19
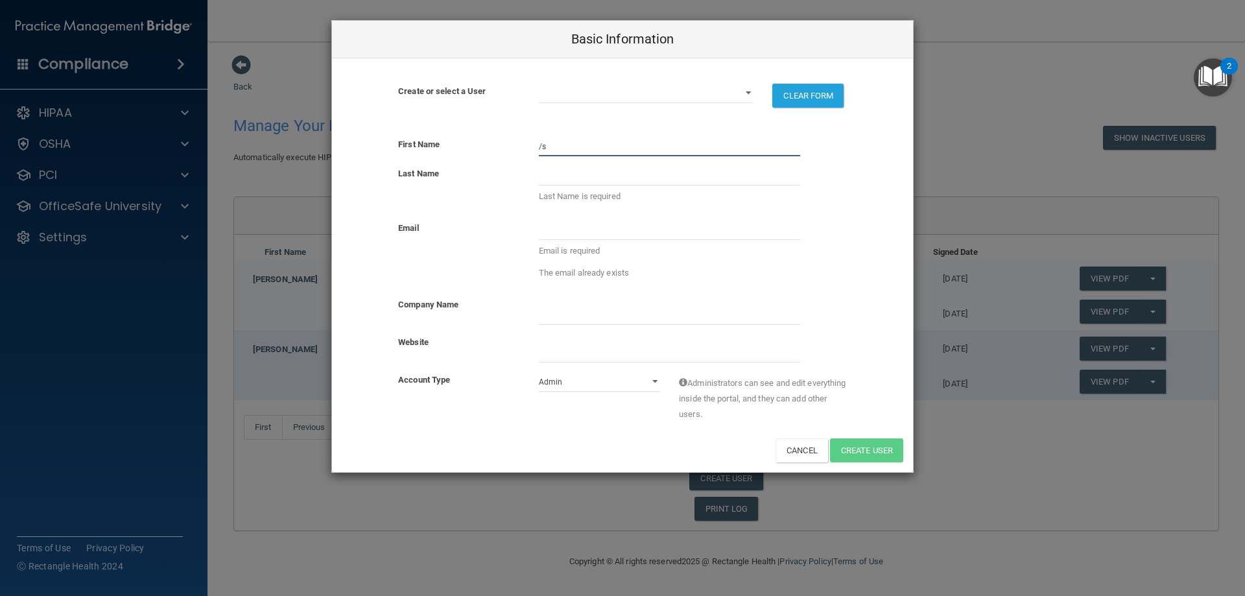
type input "/"
type input "="
type input "[PERSON_NAME]"
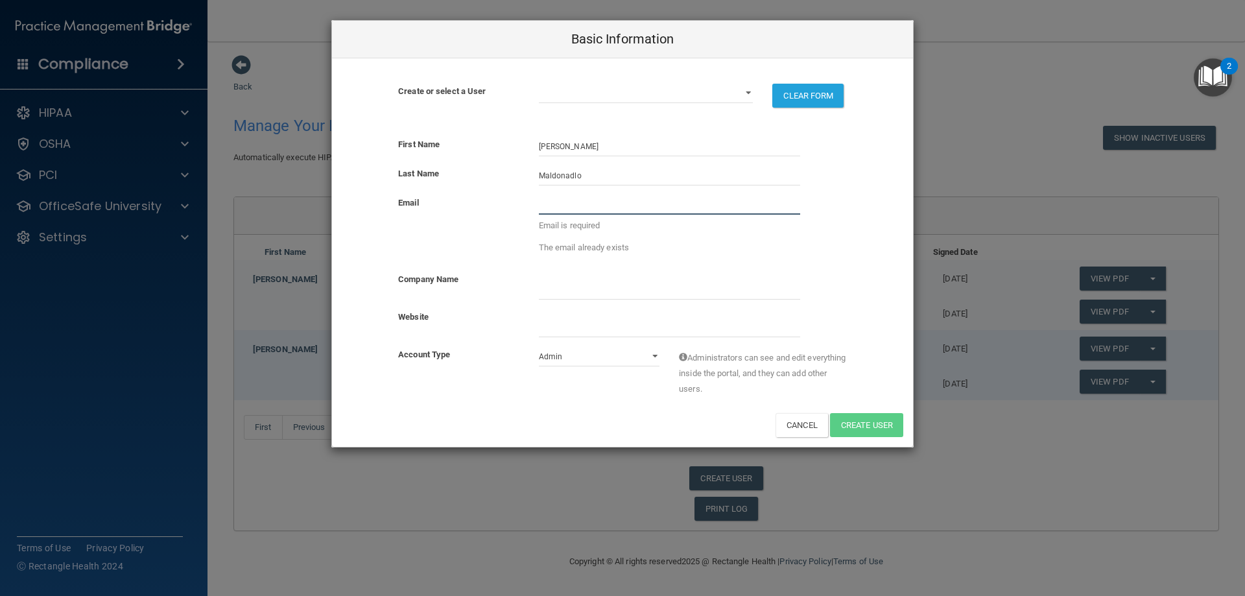
click at [561, 210] on input "email" at bounding box center [669, 204] width 261 height 19
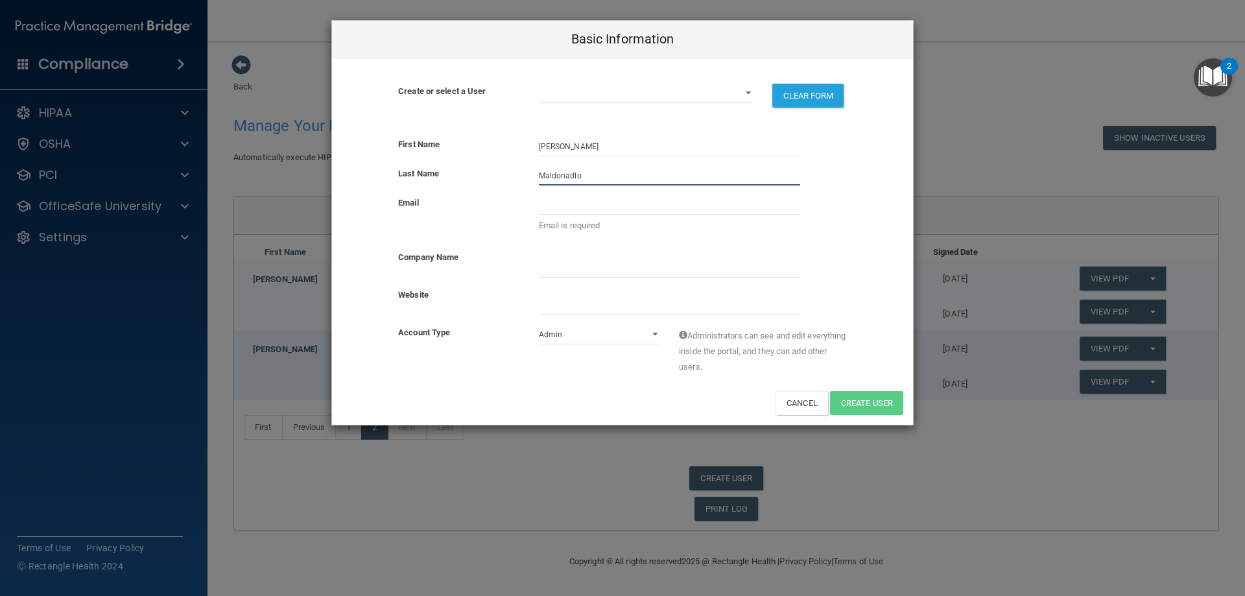
click at [613, 178] on input "Maldonadlo" at bounding box center [669, 175] width 261 height 19
type input "[PERSON_NAME]"
click at [626, 204] on input "email" at bounding box center [669, 204] width 261 height 19
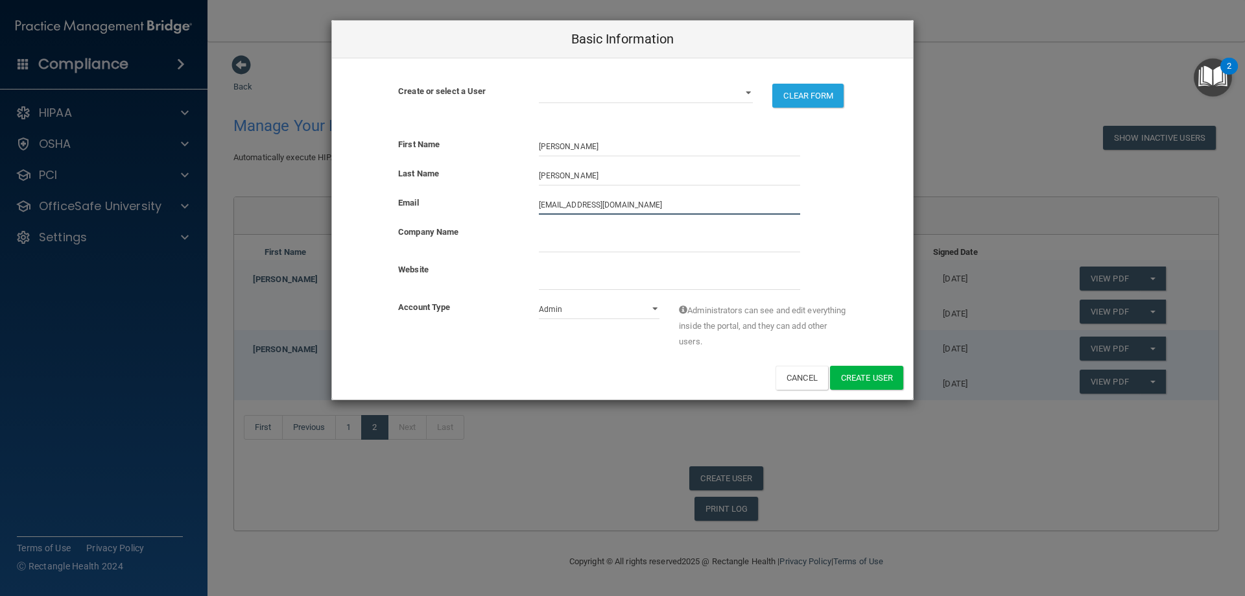
type input "[EMAIL_ADDRESS][DOMAIN_NAME]"
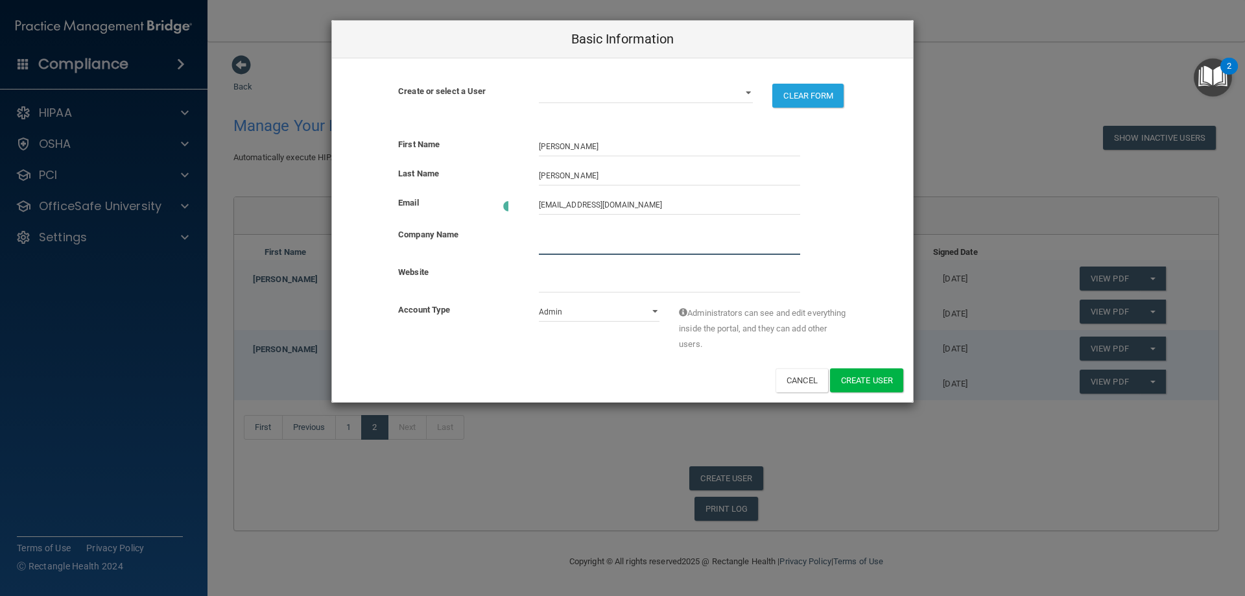
click at [634, 239] on input "company_name" at bounding box center [669, 244] width 261 height 19
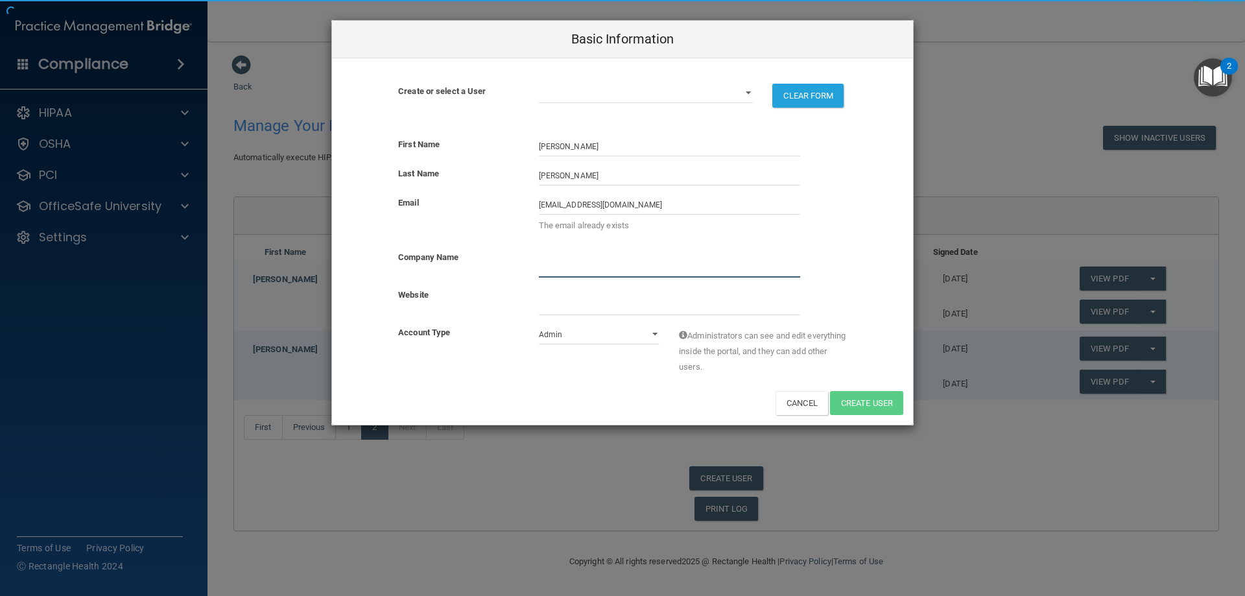
type input "Sabal Dental"
click at [654, 332] on select "Admin Member" at bounding box center [599, 334] width 121 height 19
select select "practice_member"
click at [539, 325] on select "Admin Member" at bounding box center [599, 334] width 121 height 19
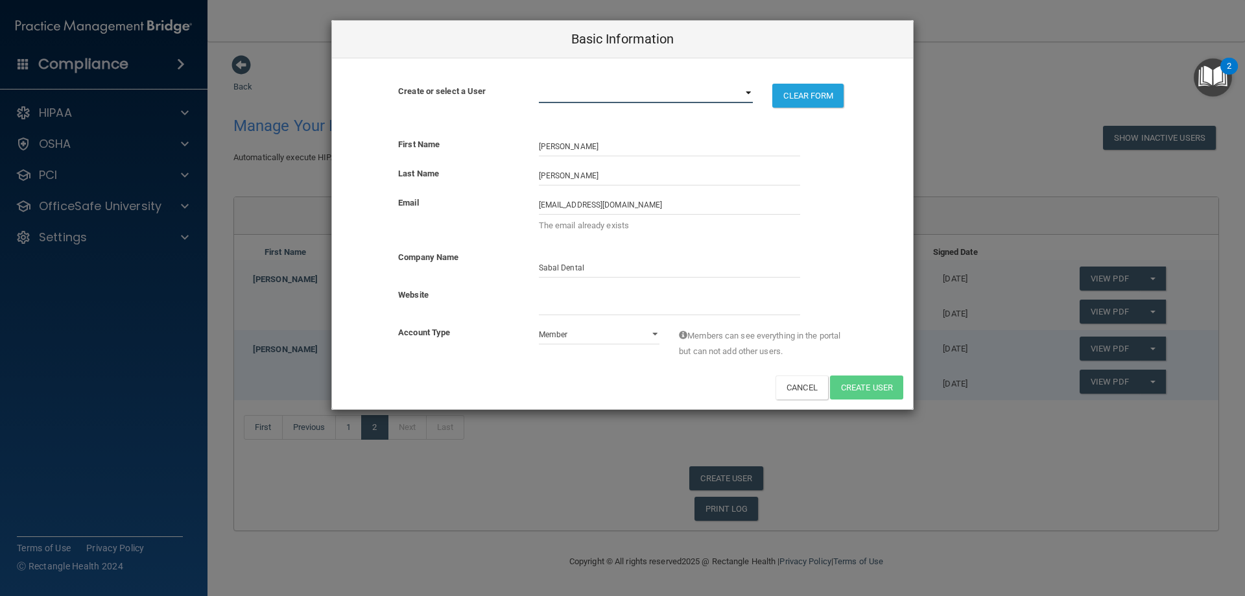
click at [747, 92] on select "[PERSON_NAME][EMAIL_ADDRESS][DOMAIN_NAME] [DOMAIN_NAME][EMAIL_ADDRESS][DOMAIN_N…" at bounding box center [646, 93] width 215 height 19
click at [797, 385] on button "Cancel" at bounding box center [802, 387] width 53 height 24
select select "practice_admin"
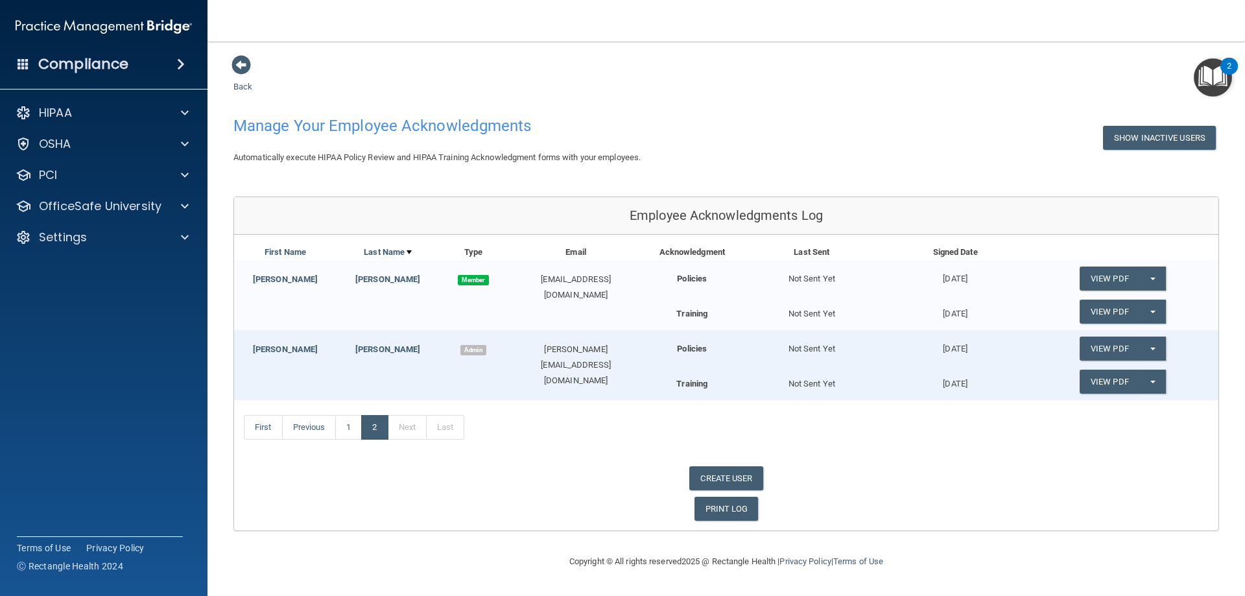
click at [685, 381] on b "Training" at bounding box center [691, 384] width 31 height 10
click at [1112, 385] on link "View PDF" at bounding box center [1110, 382] width 60 height 24
click at [423, 431] on link "Next" at bounding box center [407, 427] width 39 height 25
click at [265, 431] on link "First" at bounding box center [263, 427] width 39 height 25
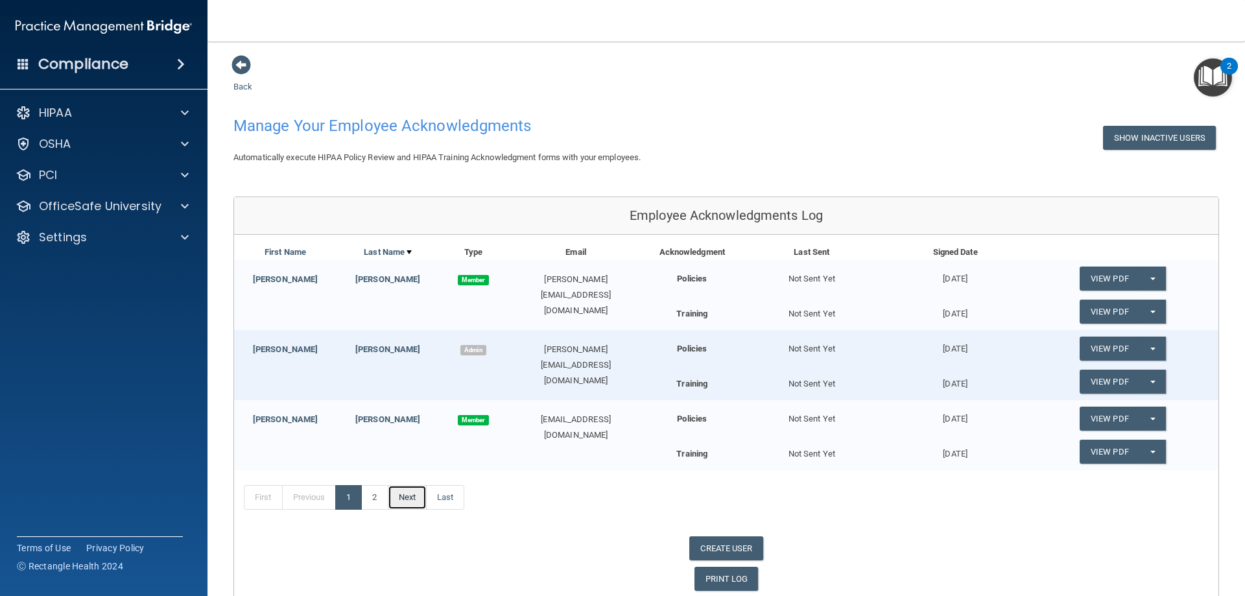
click at [405, 499] on link "Next" at bounding box center [407, 497] width 39 height 25
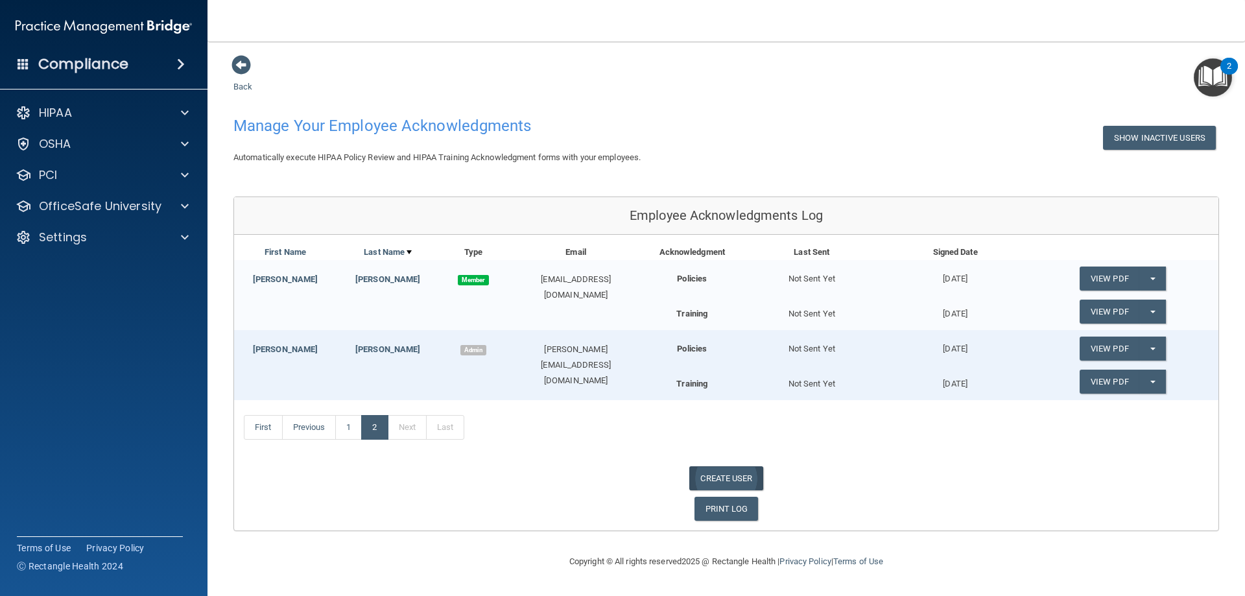
click at [722, 477] on link "CREATE USER" at bounding box center [725, 478] width 73 height 24
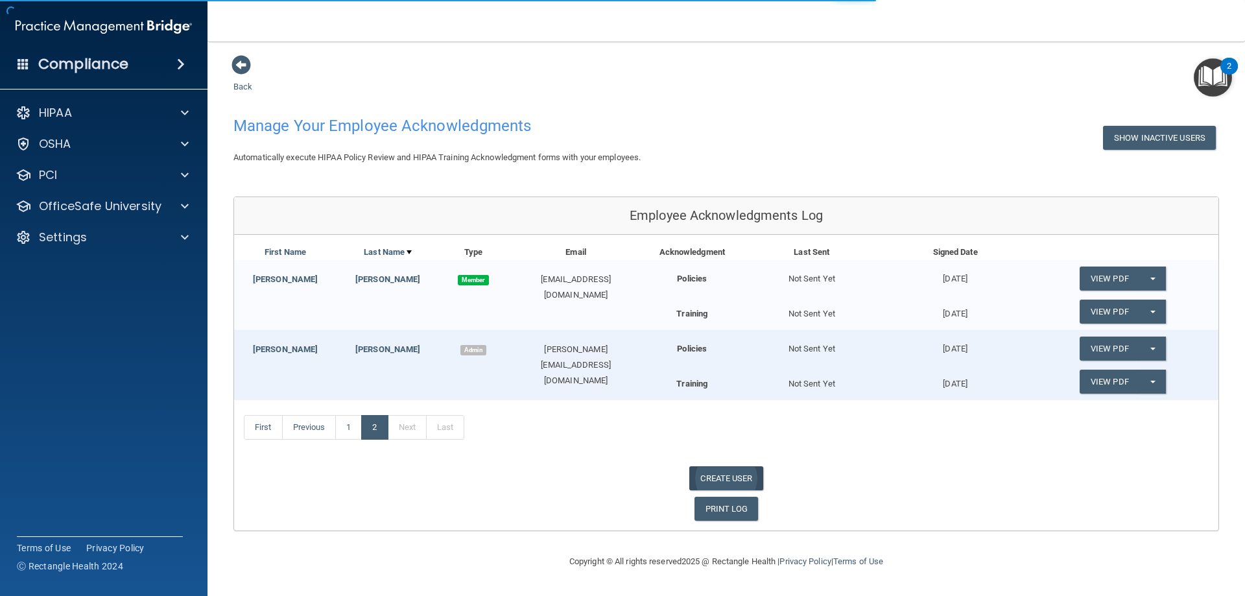
select select "practice_admin"
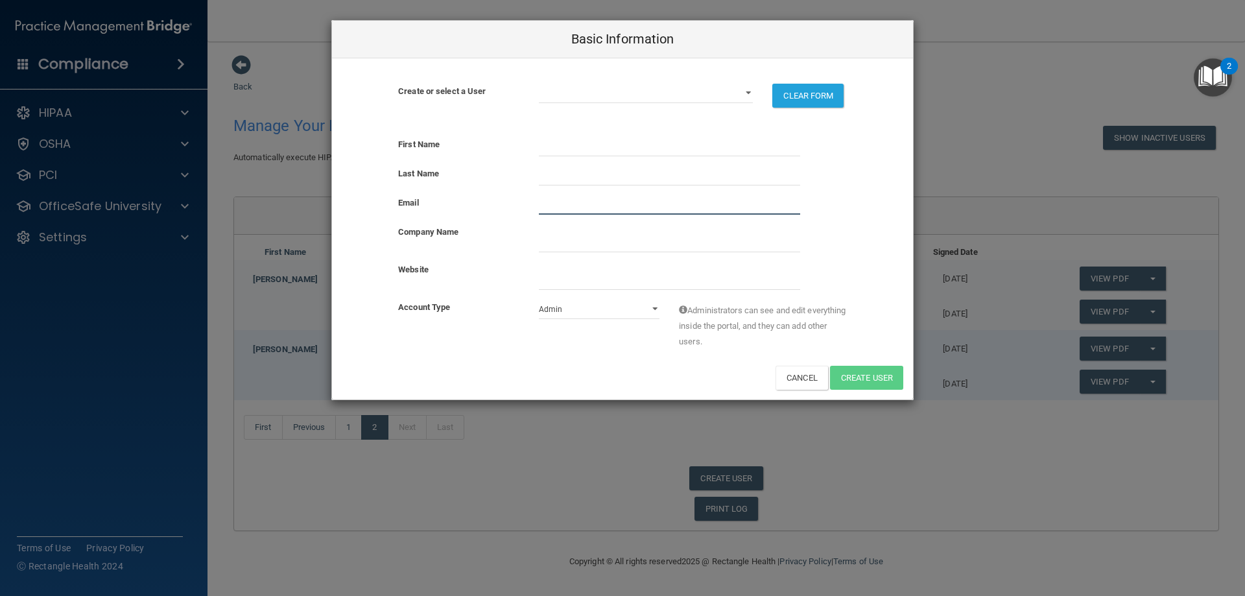
click at [555, 204] on input "email" at bounding box center [669, 204] width 261 height 19
click at [548, 144] on input "text" at bounding box center [669, 146] width 261 height 19
click at [746, 91] on select "[PERSON_NAME][EMAIL_ADDRESS][DOMAIN_NAME] [DOMAIN_NAME][EMAIL_ADDRESS][DOMAIN_N…" at bounding box center [646, 93] width 215 height 19
click at [576, 201] on input "email" at bounding box center [669, 204] width 261 height 19
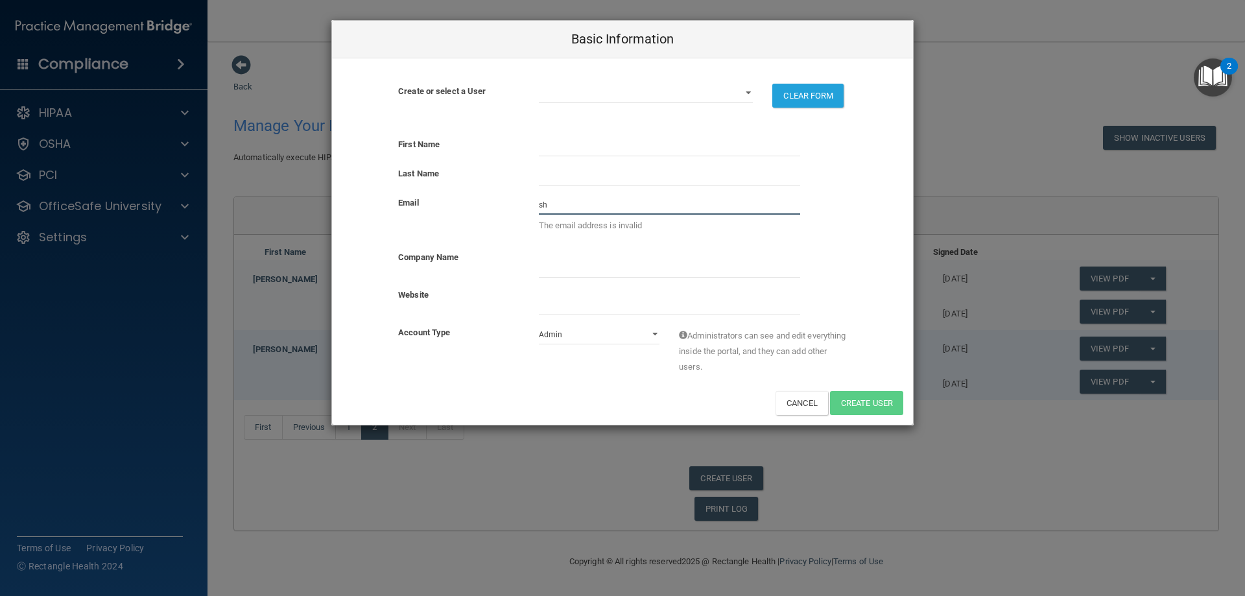
type input "s"
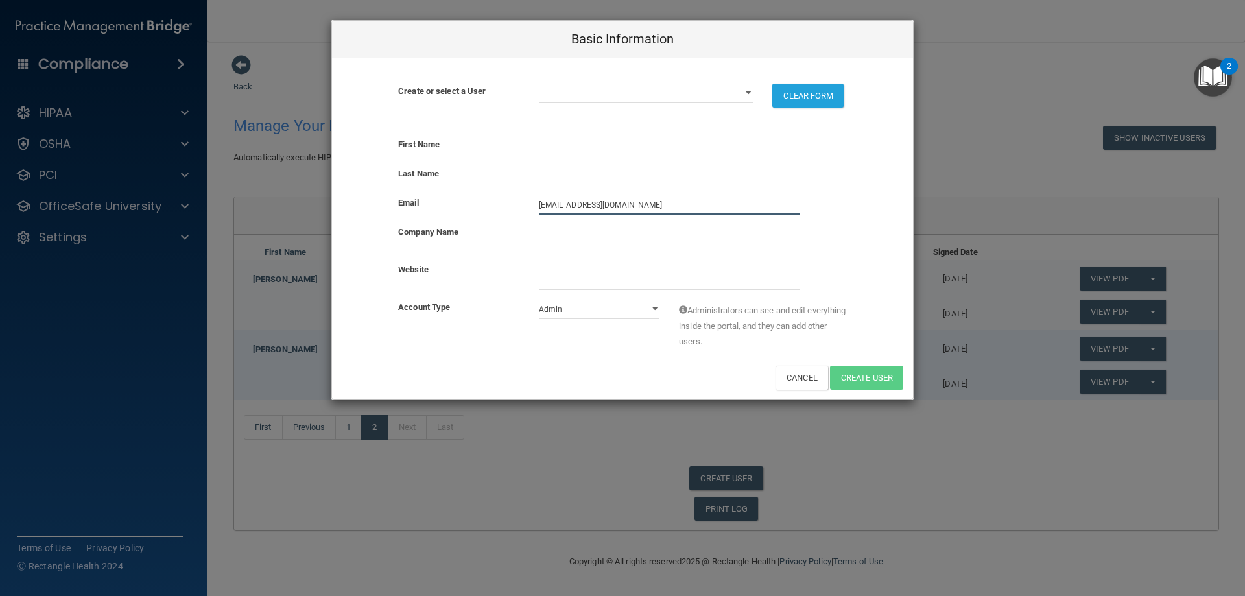
type input "[EMAIL_ADDRESS][DOMAIN_NAME]"
click at [602, 239] on input "company_name" at bounding box center [669, 242] width 261 height 19
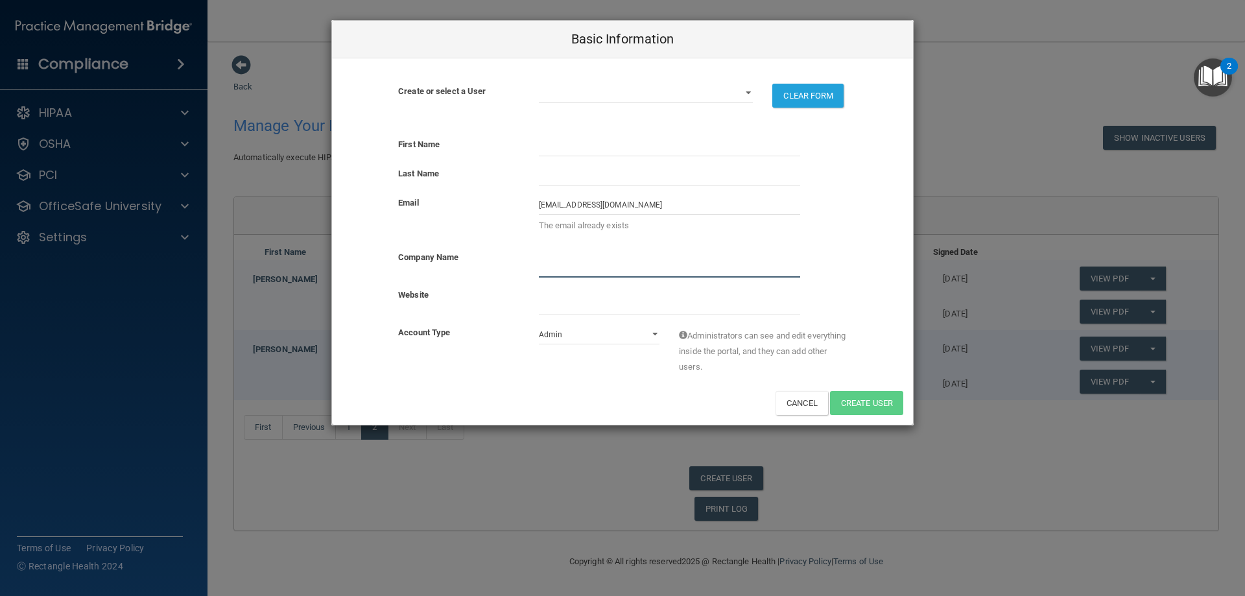
type input "Sabal Dental"
click at [791, 396] on button "Cancel" at bounding box center [802, 403] width 53 height 24
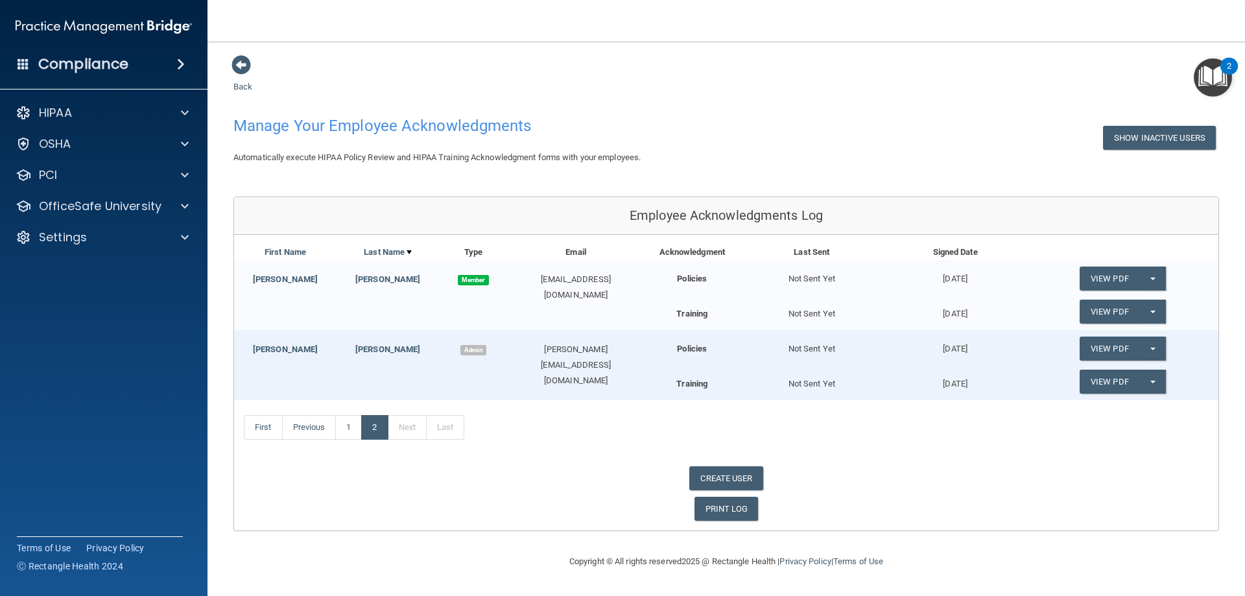
click at [493, 488] on div "CREATE USER" at bounding box center [726, 478] width 984 height 24
click at [53, 110] on p "HIPAA" at bounding box center [55, 113] width 33 height 16
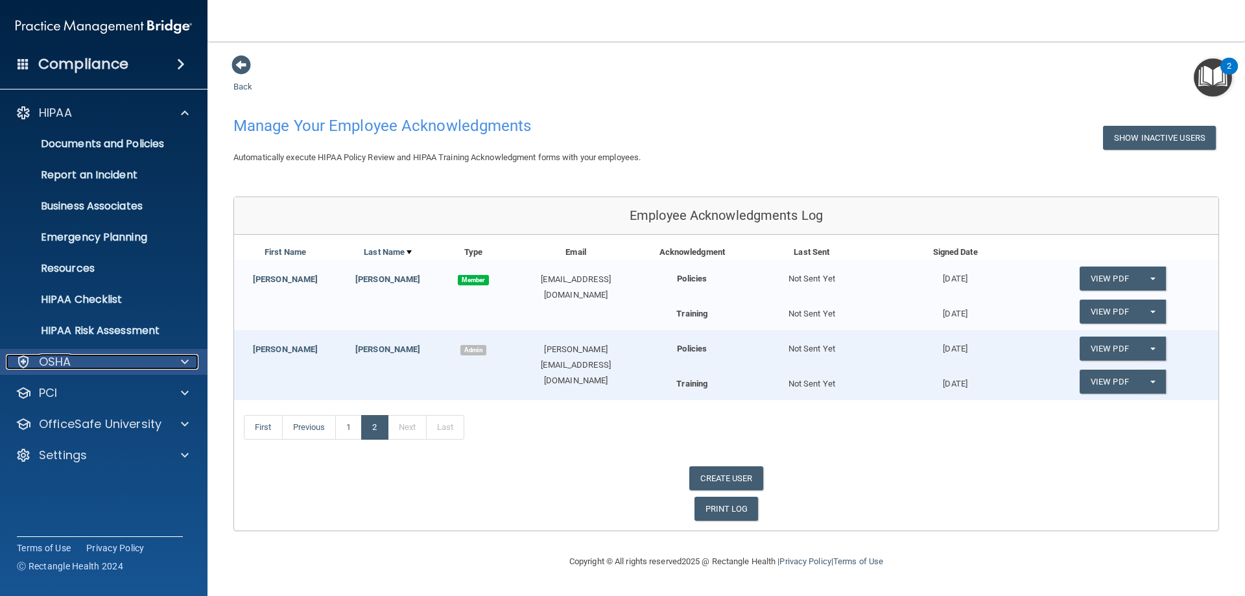
click at [61, 359] on p "OSHA" at bounding box center [55, 362] width 32 height 16
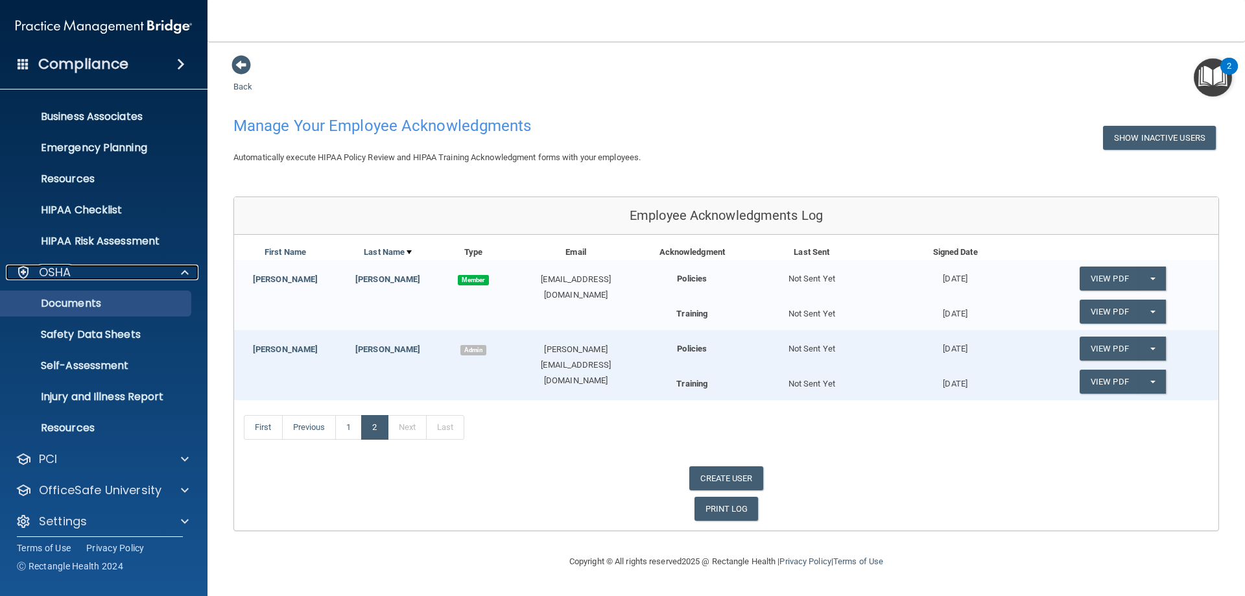
scroll to position [98, 0]
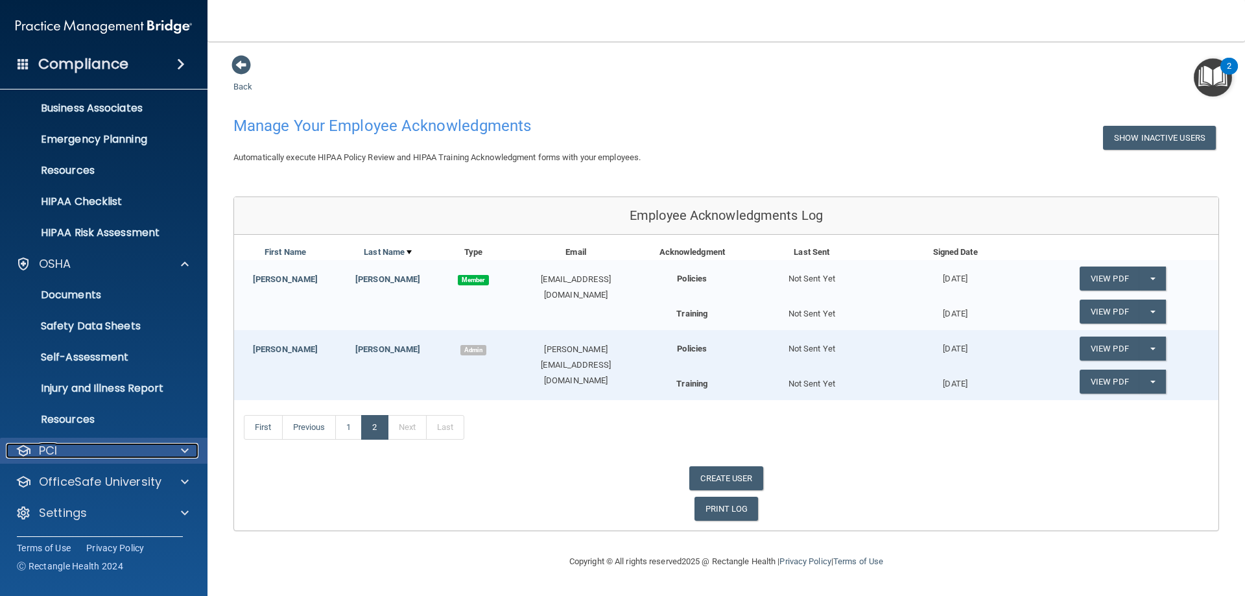
click at [73, 446] on div "PCI" at bounding box center [86, 451] width 161 height 16
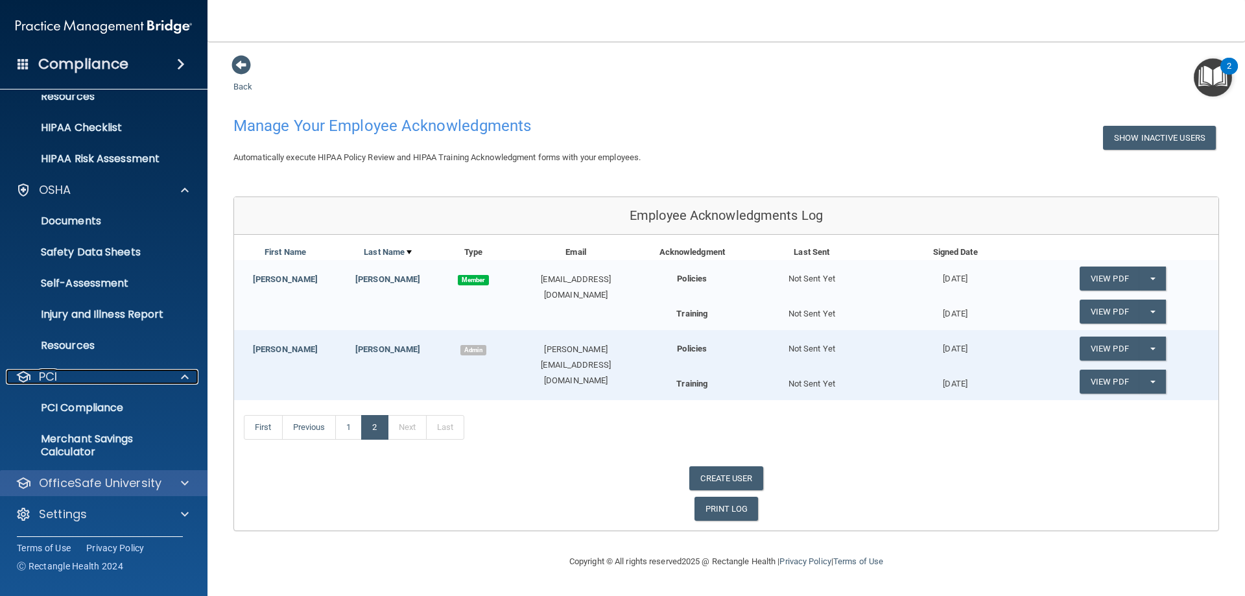
scroll to position [173, 0]
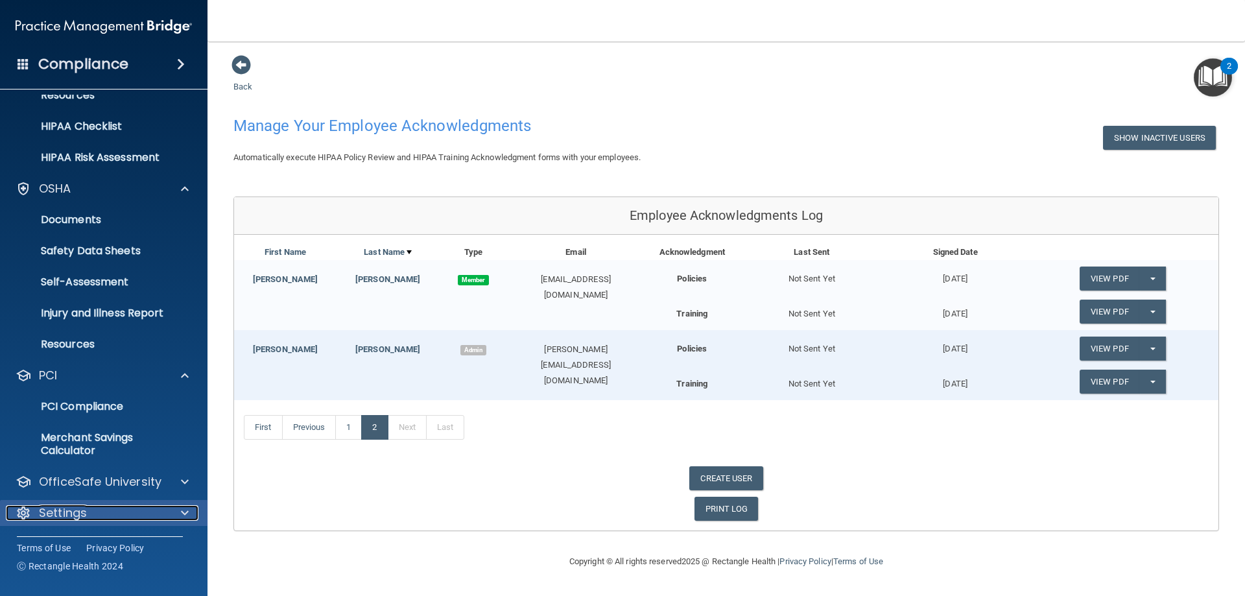
click at [90, 505] on div "Settings" at bounding box center [86, 513] width 161 height 16
click at [150, 509] on div "Settings" at bounding box center [86, 513] width 161 height 16
click at [243, 68] on span at bounding box center [241, 64] width 19 height 19
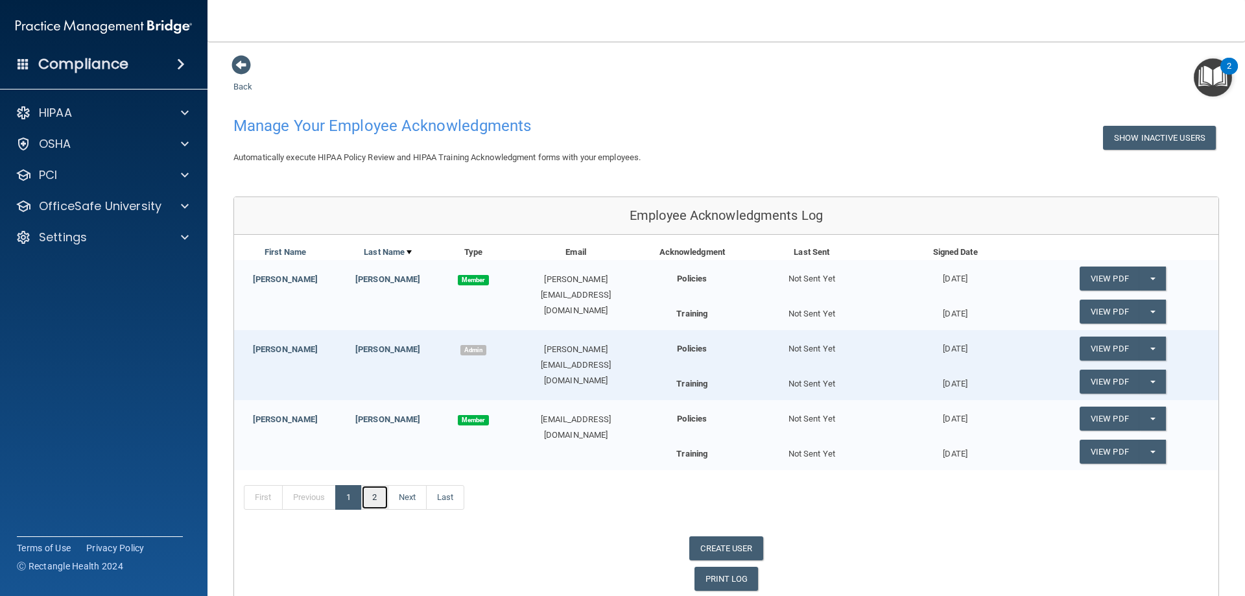
click at [383, 493] on link "2" at bounding box center [374, 497] width 27 height 25
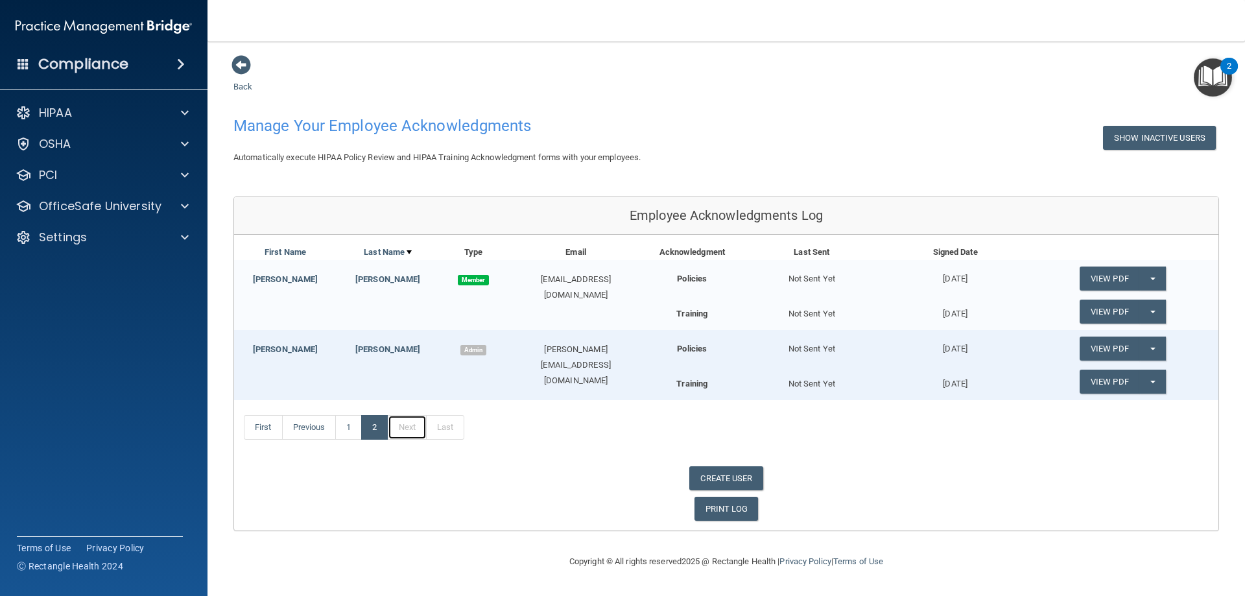
click at [407, 434] on link "Next" at bounding box center [407, 427] width 39 height 25
